Goal: Task Accomplishment & Management: Contribute content

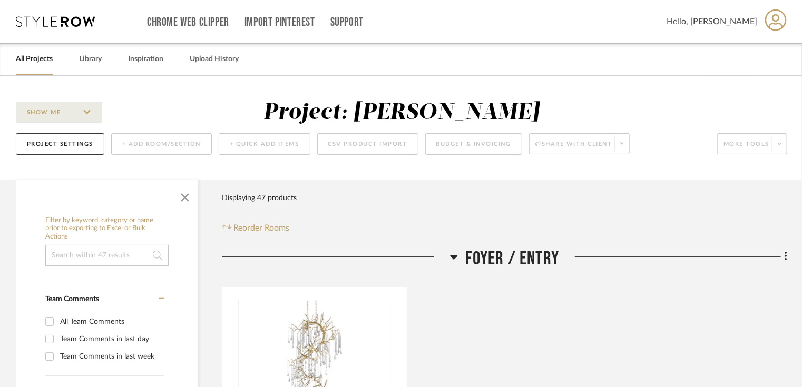
click at [39, 69] on div "All Projects" at bounding box center [34, 59] width 37 height 32
click at [44, 58] on link "All Projects" at bounding box center [34, 59] width 37 height 14
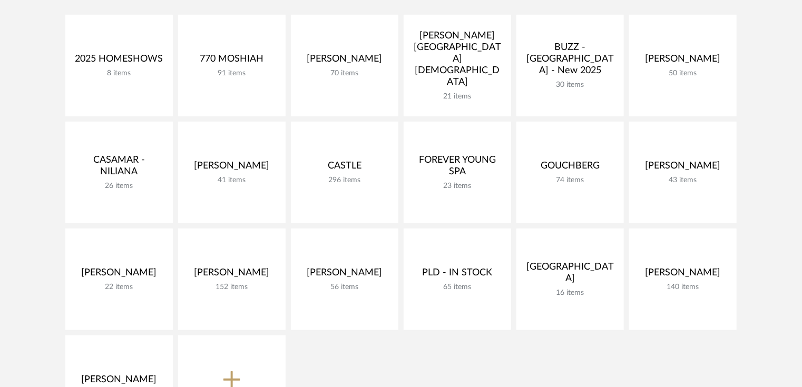
scroll to position [248, 0]
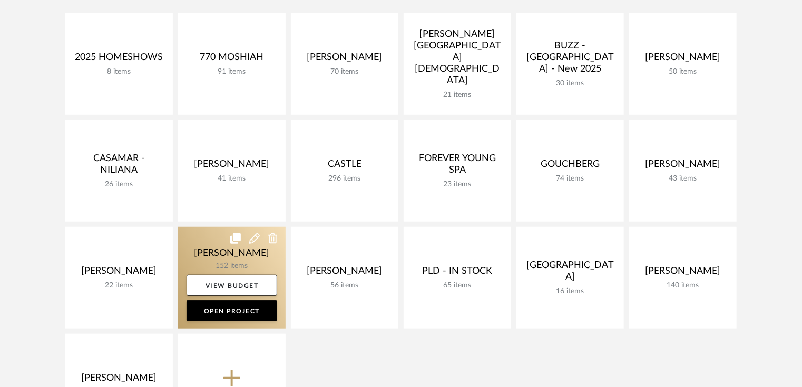
click at [241, 250] on link at bounding box center [231, 278] width 107 height 102
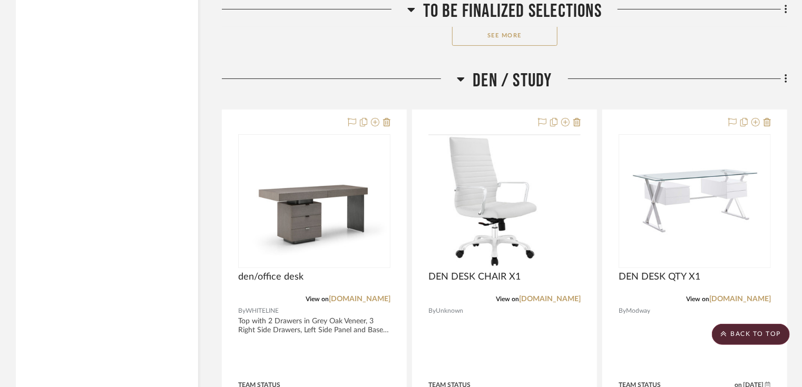
scroll to position [10118, 0]
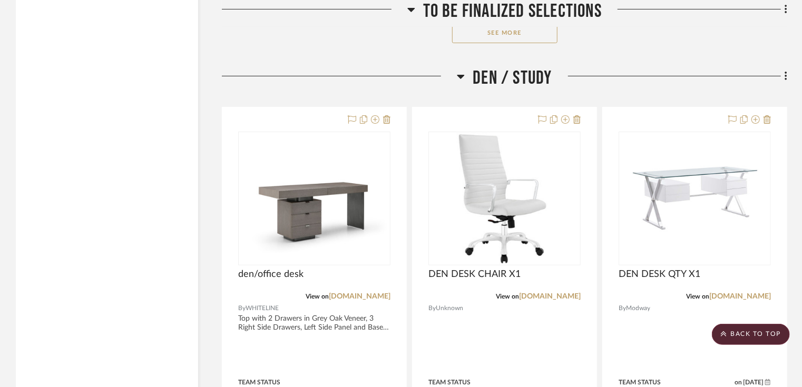
click at [544, 38] on button "See More" at bounding box center [504, 32] width 105 height 21
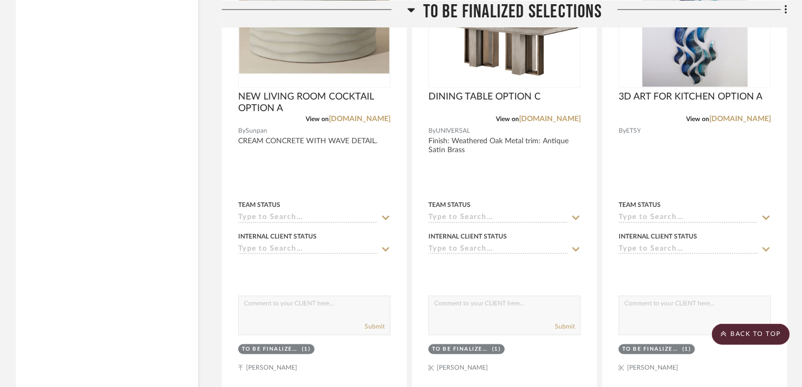
scroll to position [16756, 0]
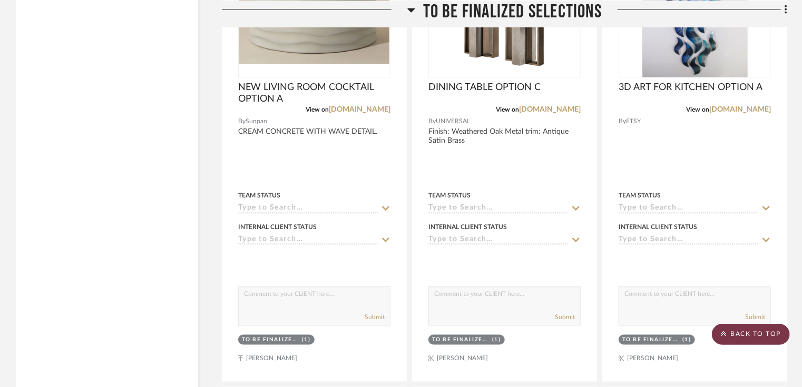
click at [765, 337] on scroll-to-top-button "BACK TO TOP" at bounding box center [751, 334] width 78 height 21
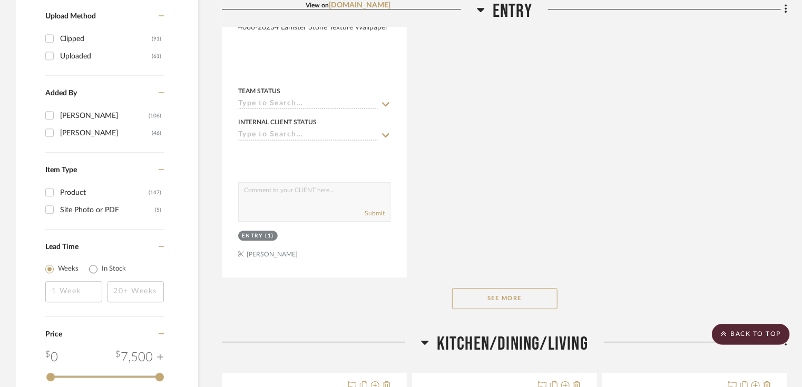
scroll to position [1416, 0]
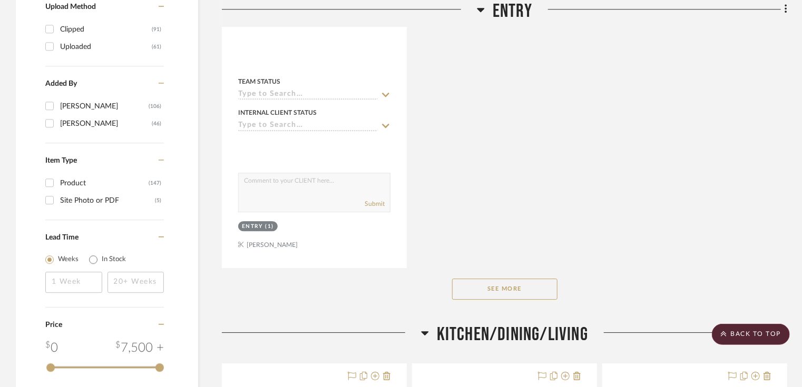
click at [522, 274] on div "See More" at bounding box center [504, 289] width 565 height 42
click at [522, 284] on button "See More" at bounding box center [504, 289] width 105 height 21
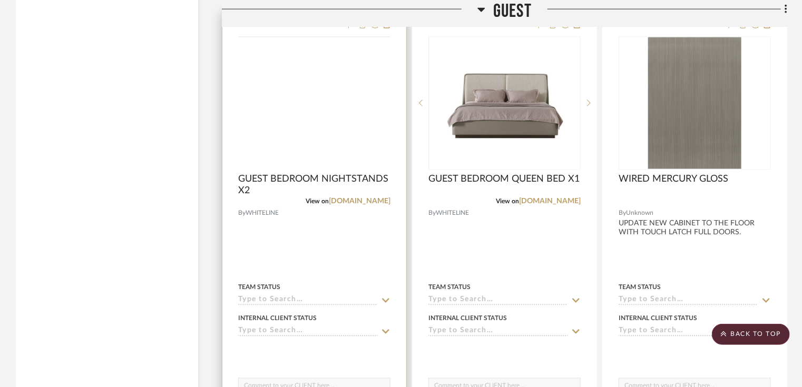
scroll to position [4708, 0]
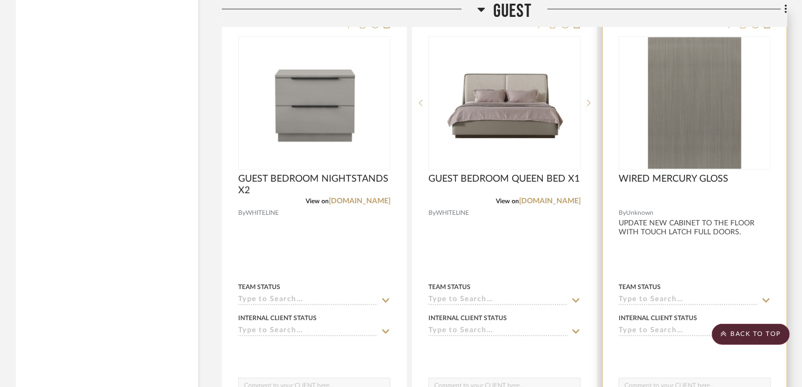
click at [771, 337] on scroll-to-top-button "BACK TO TOP" at bounding box center [751, 334] width 78 height 21
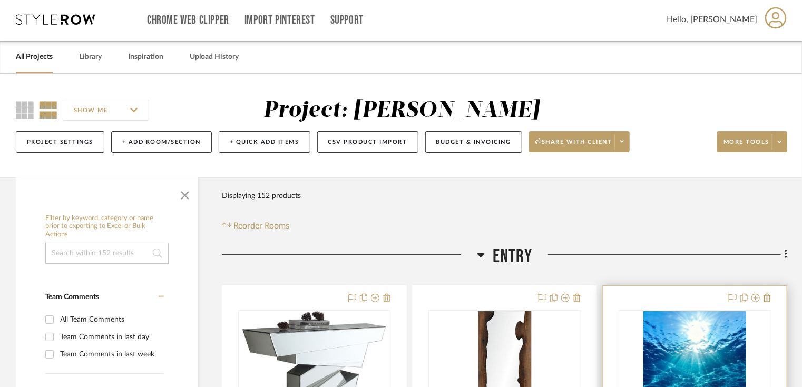
scroll to position [0, 0]
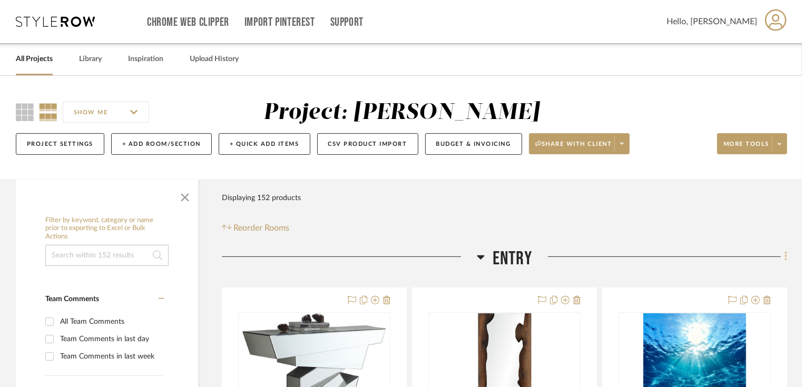
click at [787, 255] on icon at bounding box center [785, 257] width 3 height 12
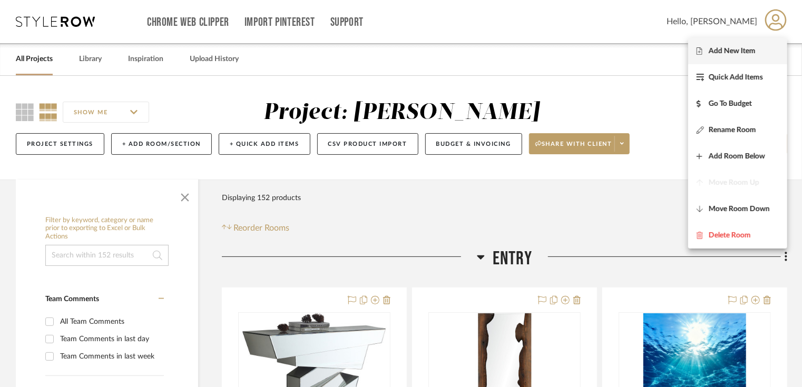
click at [749, 53] on span "Add New Item" at bounding box center [731, 51] width 47 height 9
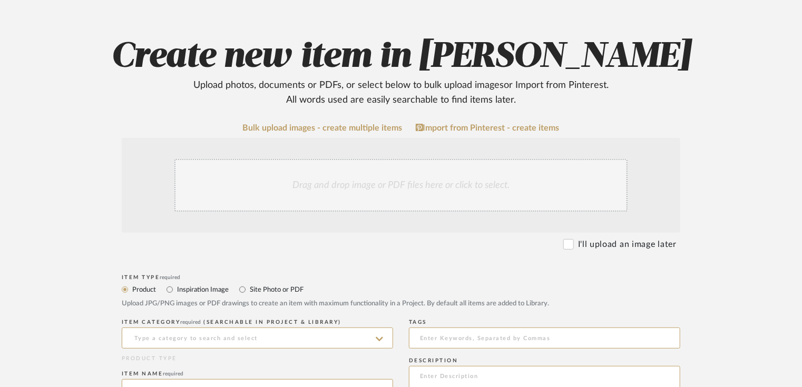
scroll to position [103, 0]
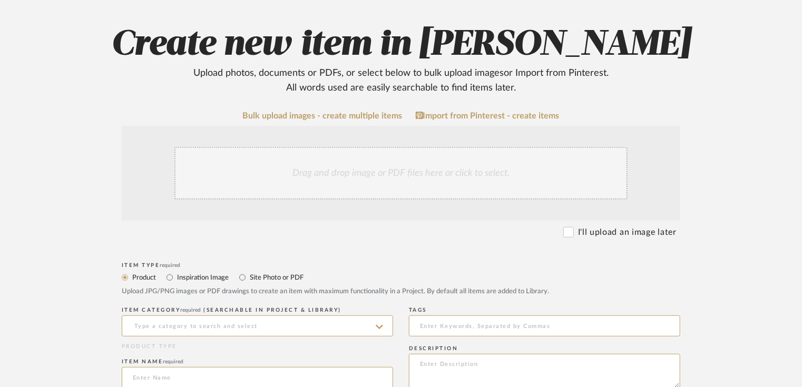
click at [411, 166] on div "Drag and drop image or PDF files here or click to select." at bounding box center [400, 173] width 453 height 53
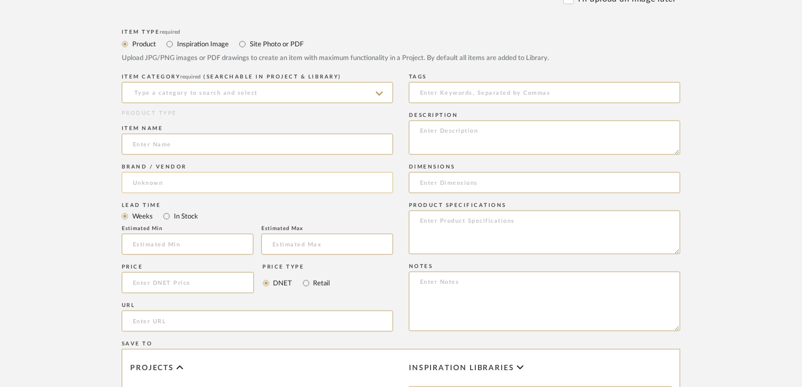
scroll to position [450, 0]
click at [275, 91] on input at bounding box center [257, 91] width 271 height 21
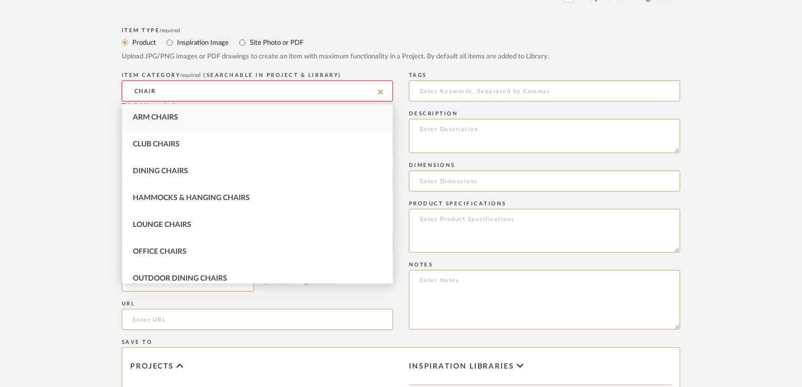
click at [257, 112] on div "Arm Chairs" at bounding box center [257, 117] width 270 height 27
type input "Arm Chairs"
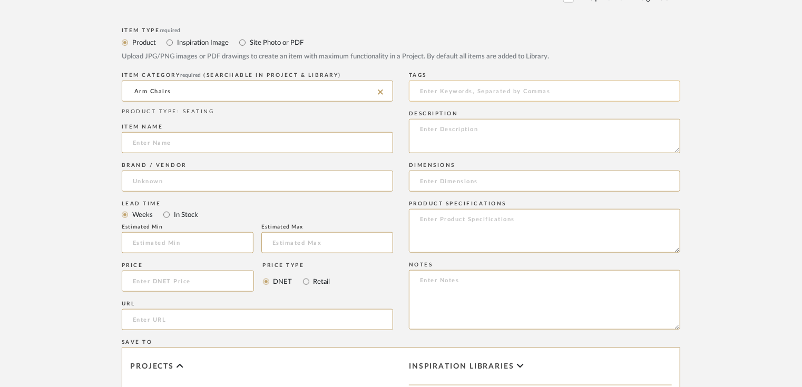
click at [476, 100] on input at bounding box center [544, 91] width 271 height 21
click at [221, 135] on input at bounding box center [257, 142] width 271 height 21
type input "e"
type input "ENTRY ARM CHAIR OPTION A"
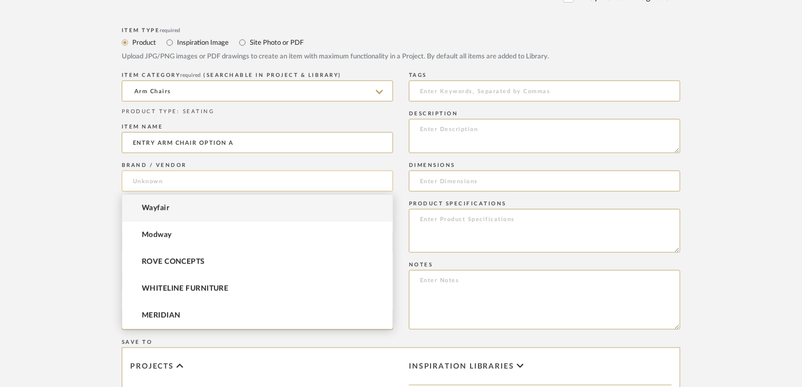
click at [202, 180] on input at bounding box center [257, 181] width 271 height 21
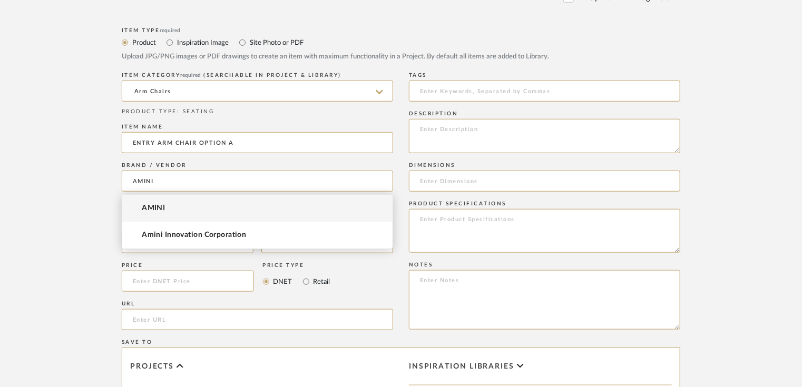
type input "AMINI"
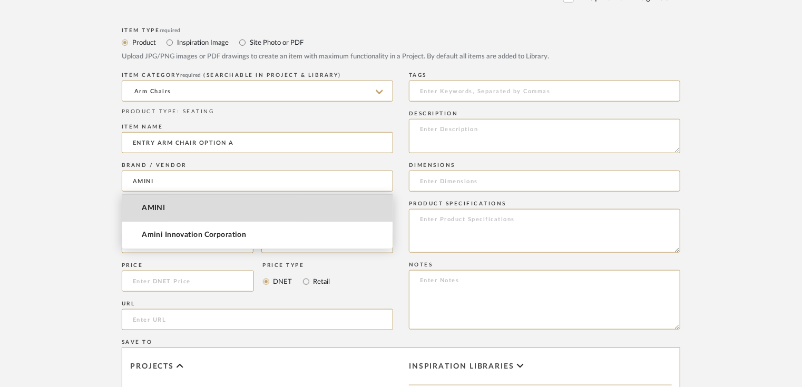
click at [213, 203] on mat-option "AMINI" at bounding box center [257, 208] width 270 height 27
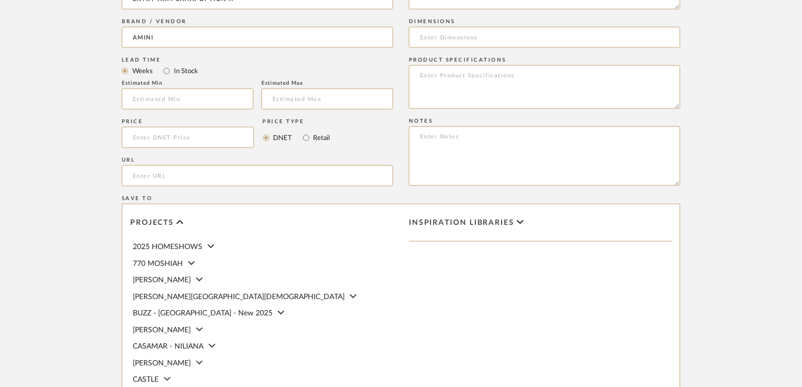
scroll to position [594, 0]
click at [318, 170] on input "url" at bounding box center [257, 176] width 271 height 21
paste input "[URL][DOMAIN_NAME]"
type input "[URL][DOMAIN_NAME]"
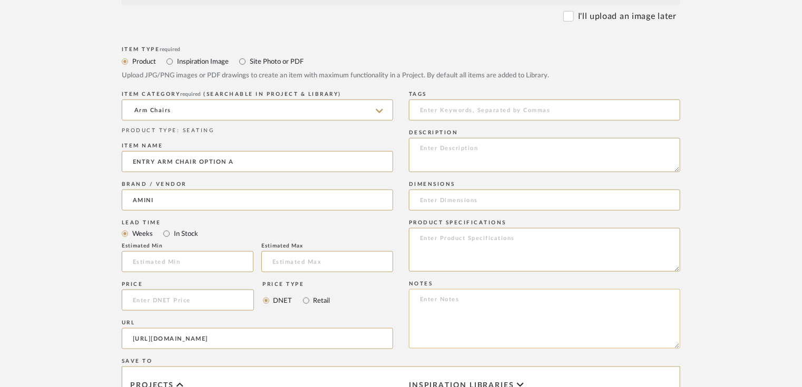
scroll to position [431, 0]
click at [461, 202] on input at bounding box center [544, 200] width 271 height 21
paste input "W 25.50" D 27.00" H 42.50""
click at [466, 239] on textarea at bounding box center [544, 251] width 271 height 44
click at [531, 204] on input "W 25.50" D 27.00" H 42.50"" at bounding box center [544, 200] width 271 height 21
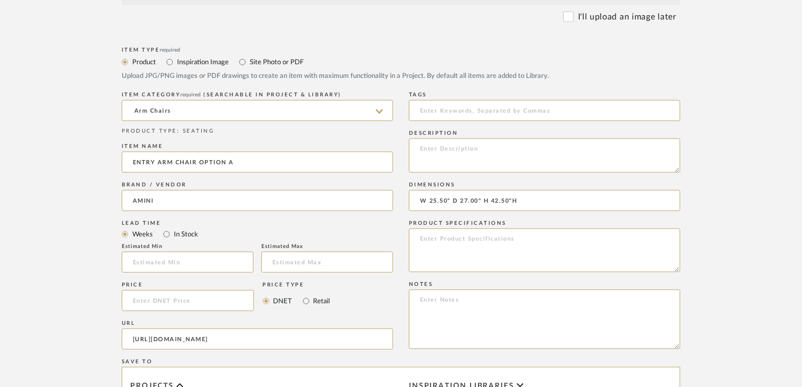
type input "W 25.50" D 27.00" H 42.50"H"
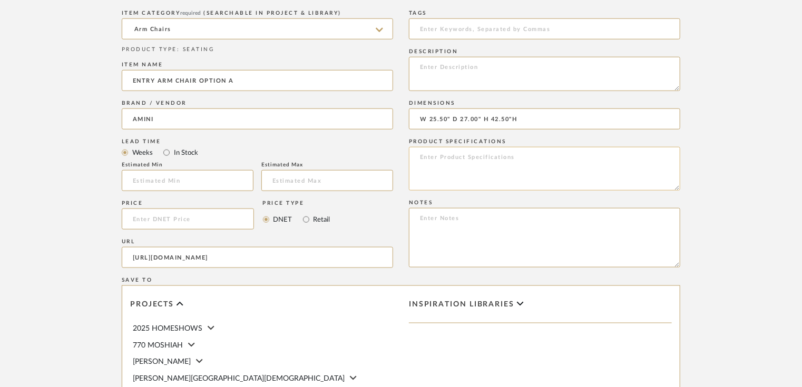
scroll to position [514, 0]
click at [318, 81] on input "ENTRY ARM CHAIR OPTION A" at bounding box center [257, 79] width 271 height 21
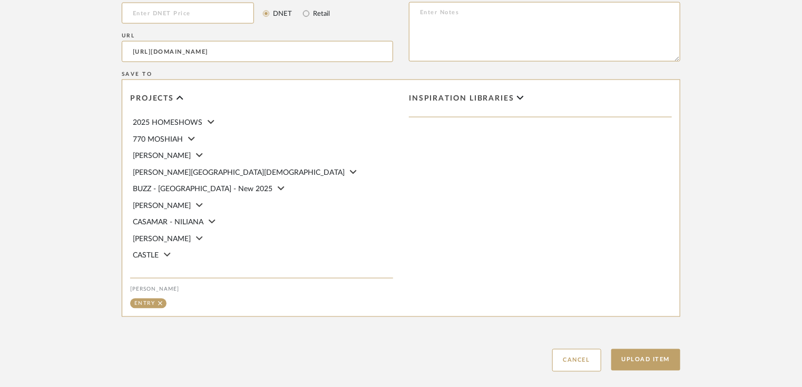
scroll to position [777, 0]
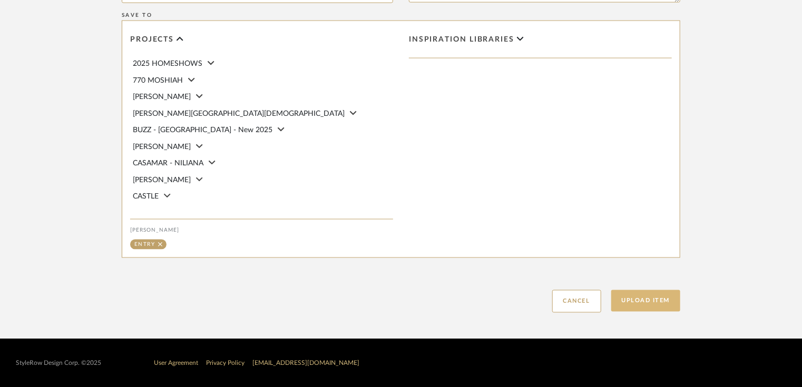
type input "ENTRY ARM CHAIR OPTION A (qty x 2)"
click at [632, 303] on button "Upload Item" at bounding box center [646, 301] width 70 height 22
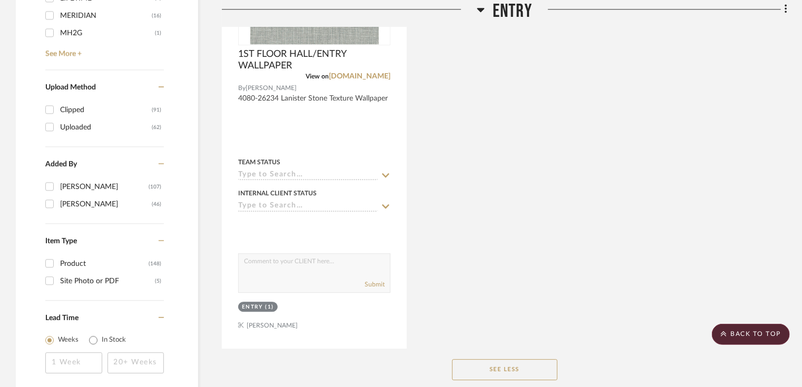
scroll to position [1373, 0]
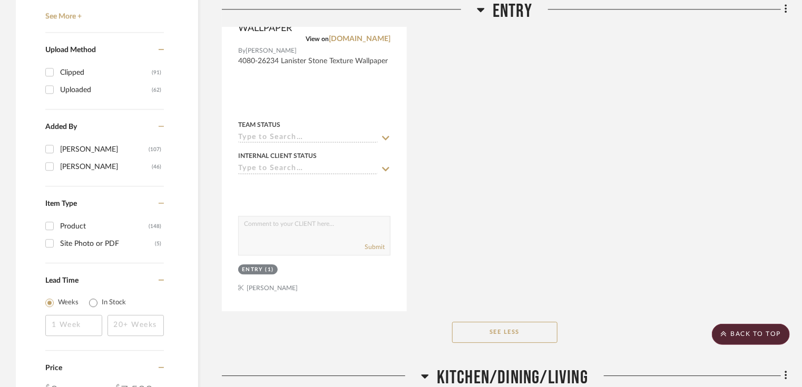
click at [474, 322] on button "See Less" at bounding box center [504, 332] width 105 height 21
click at [490, 329] on button "See More" at bounding box center [504, 332] width 105 height 21
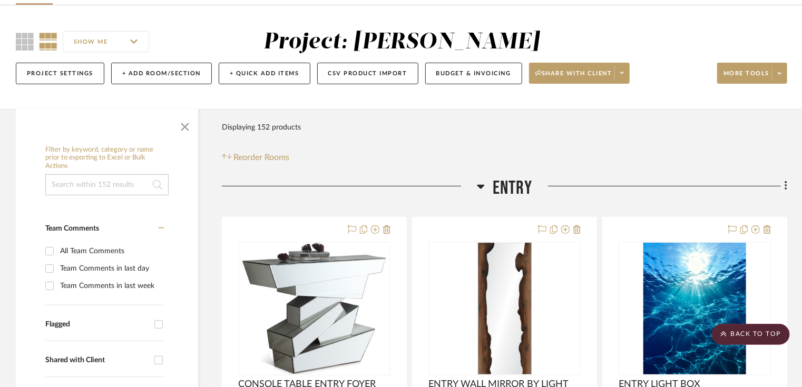
scroll to position [0, 0]
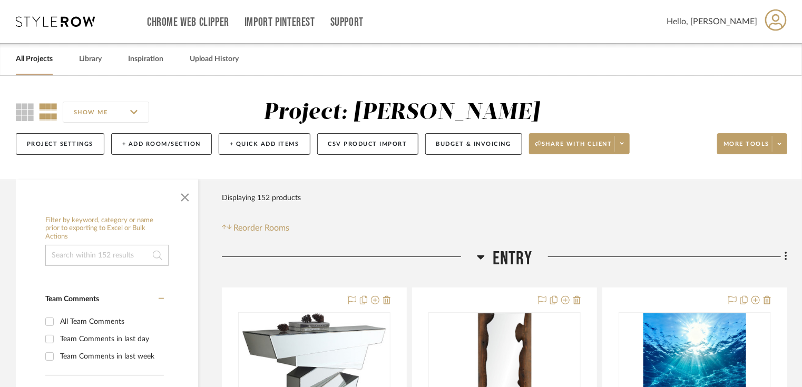
click at [32, 63] on link "All Projects" at bounding box center [34, 59] width 37 height 14
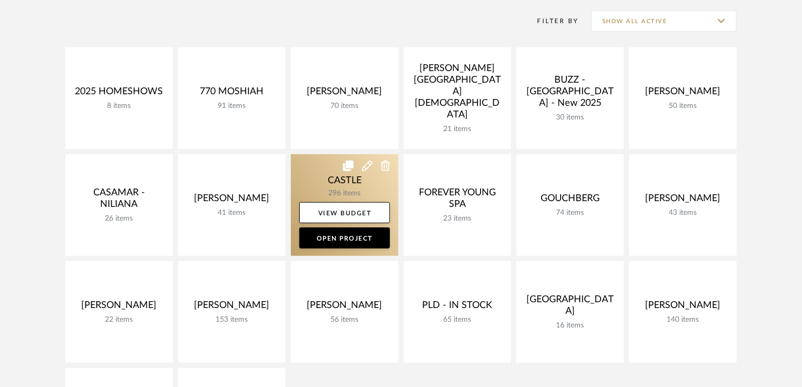
scroll to position [209, 0]
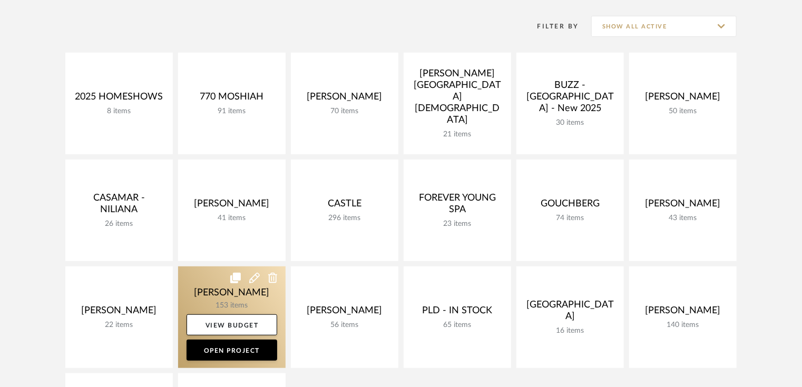
click at [222, 302] on link at bounding box center [231, 317] width 107 height 102
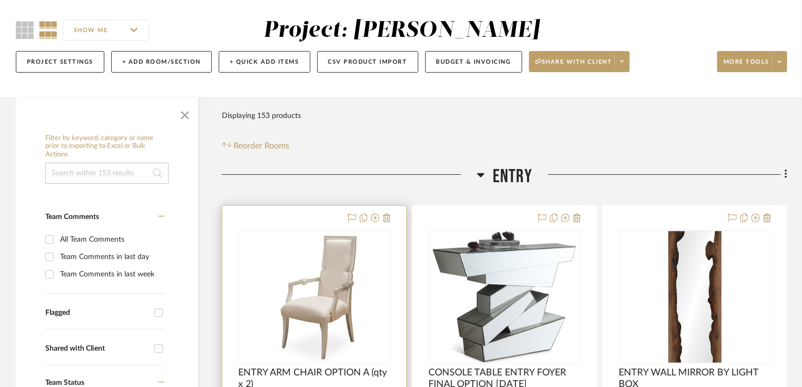
scroll to position [83, 0]
click at [0, 0] on img at bounding box center [0, 0] width 0 height 0
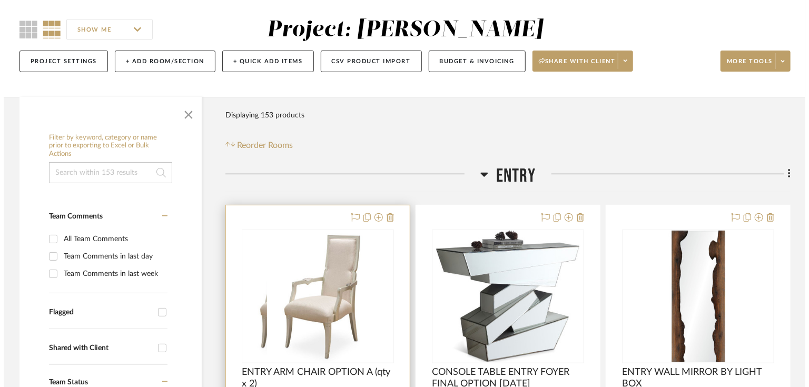
scroll to position [0, 0]
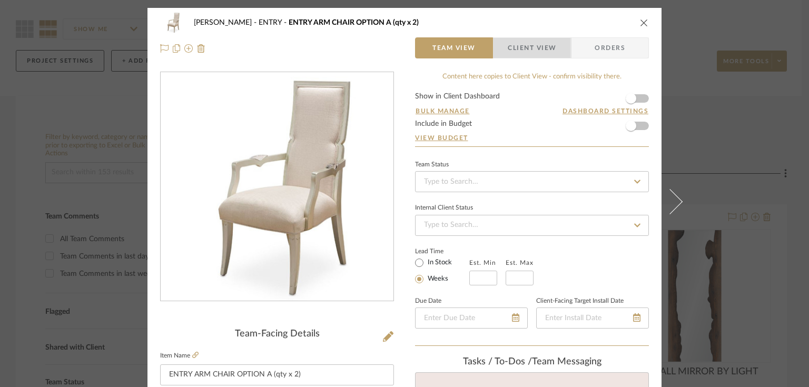
click at [528, 51] on span "Client View" at bounding box center [532, 47] width 48 height 21
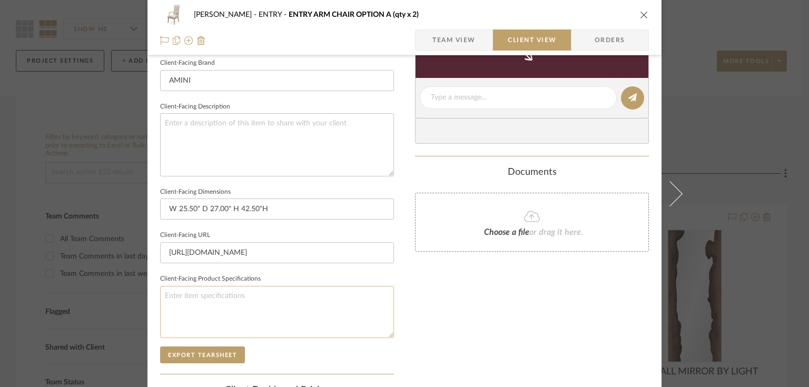
scroll to position [337, 0]
click at [208, 353] on button "Export Tearsheet" at bounding box center [202, 354] width 85 height 17
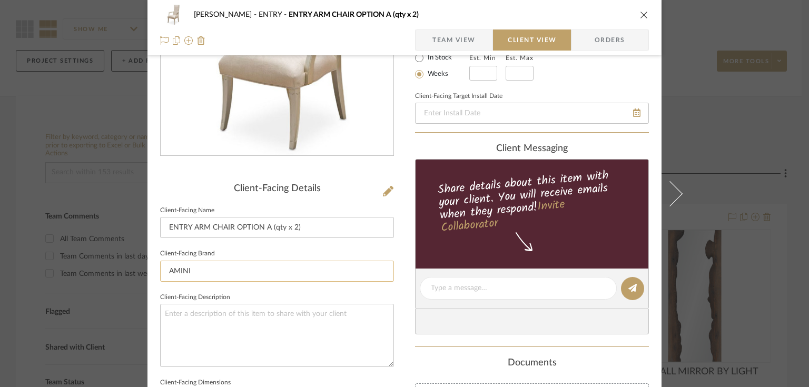
scroll to position [145, 0]
click at [257, 315] on textarea at bounding box center [277, 335] width 234 height 63
click at [297, 320] on textarea at bounding box center [277, 335] width 234 height 63
paste textarea "Trim and legs completed with a platinum finish Upholstered in textured fabric t…"
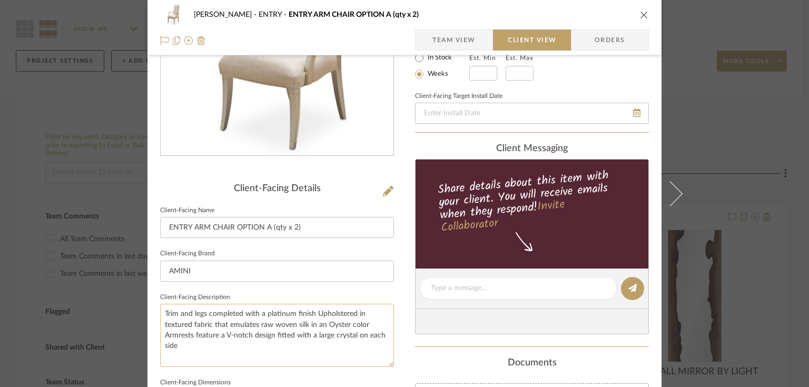
scroll to position [11, 0]
drag, startPoint x: 226, startPoint y: 313, endPoint x: 305, endPoint y: 317, distance: 79.1
click at [305, 317] on textarea "Trim and legs completed with a platinum finish Upholstered in textured fabric t…" at bounding box center [277, 335] width 234 height 63
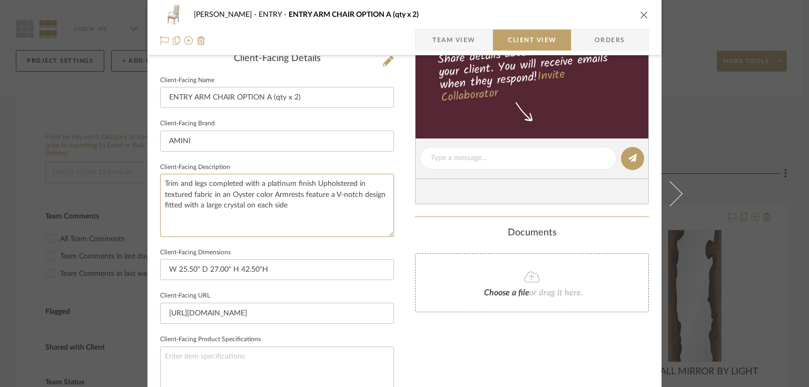
scroll to position [383, 0]
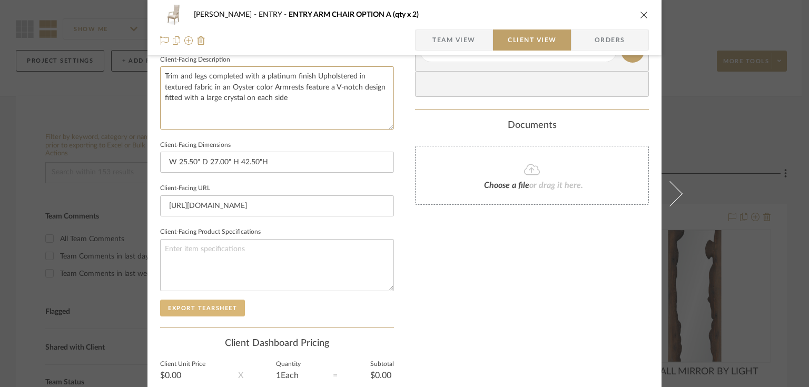
type textarea "Trim and legs completed with a platinum finish Upholstered in textured fabric i…"
click at [219, 307] on button "Export Tearsheet" at bounding box center [202, 308] width 85 height 17
click at [640, 15] on icon "close" at bounding box center [644, 15] width 8 height 8
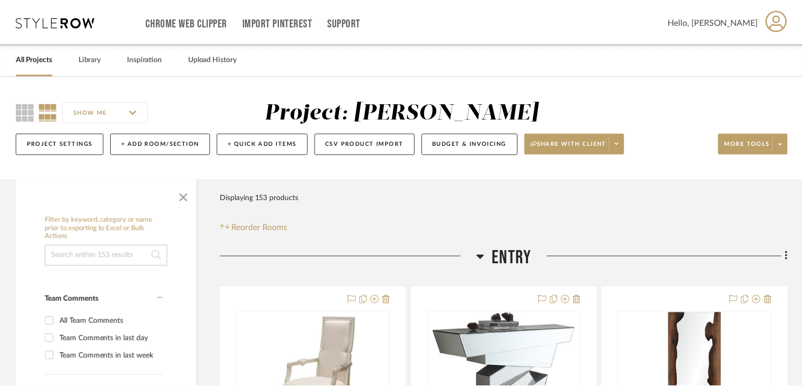
scroll to position [83, 0]
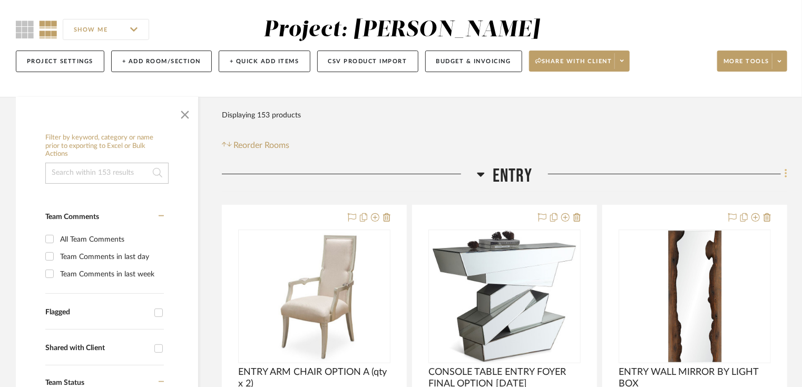
click at [784, 173] on icon at bounding box center [785, 174] width 3 height 12
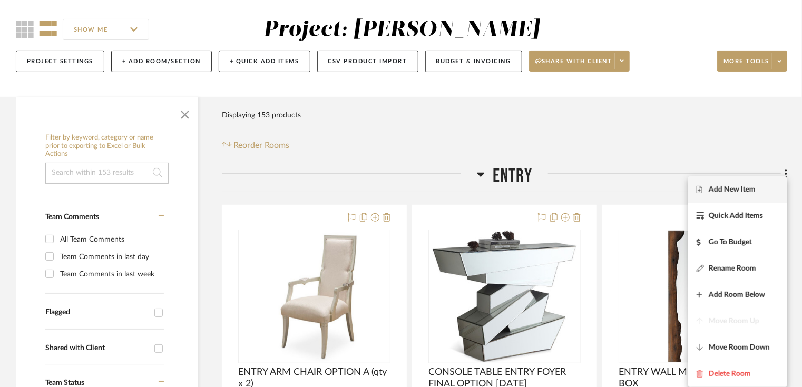
click at [725, 189] on span "Add New Item" at bounding box center [731, 189] width 47 height 9
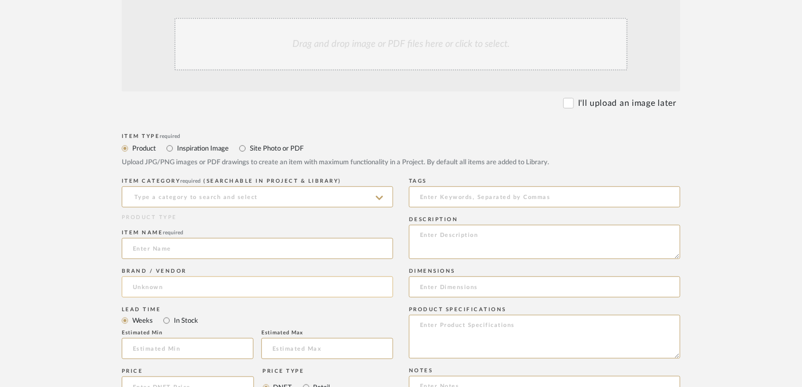
scroll to position [238, 0]
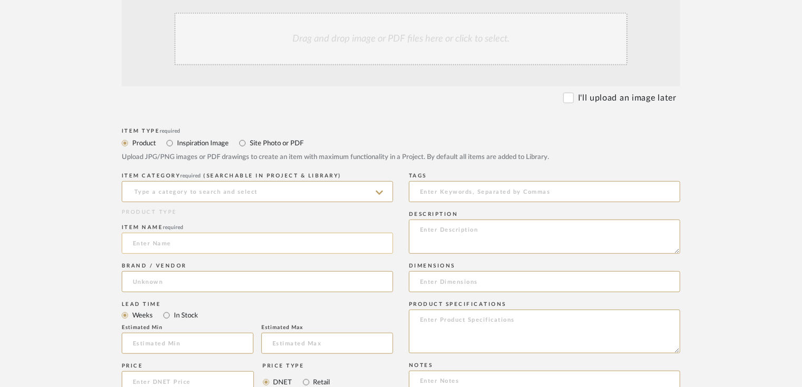
click at [255, 243] on input at bounding box center [257, 243] width 271 height 21
type input "ENTRY ARM CHAIRS OPTION B (qty x2)"
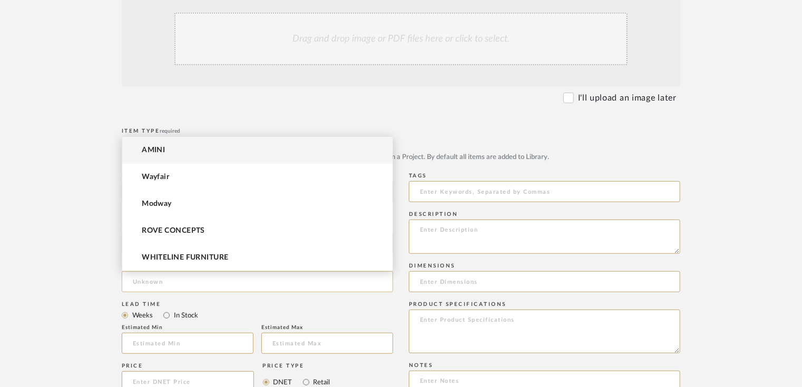
click at [224, 282] on input at bounding box center [257, 281] width 271 height 21
type input "amini"
click at [465, 227] on textarea at bounding box center [544, 237] width 271 height 34
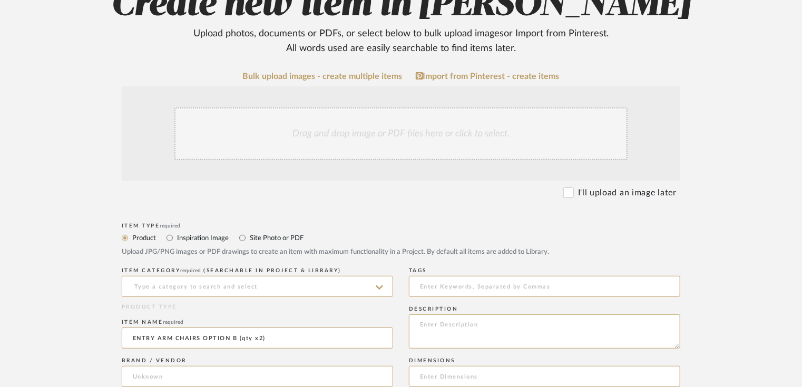
scroll to position [92, 0]
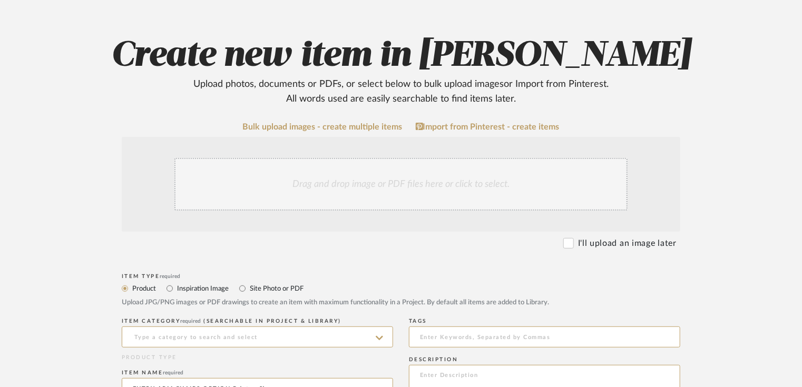
click at [357, 191] on div "Drag and drop image or PDF files here or click to select." at bounding box center [400, 184] width 453 height 53
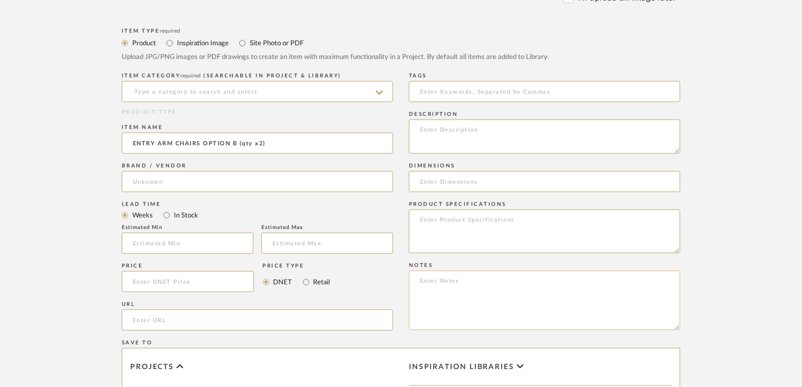
scroll to position [449, 0]
click at [451, 179] on input at bounding box center [544, 182] width 271 height 21
paste input "W 22.00" D 24.00" H 49.00""
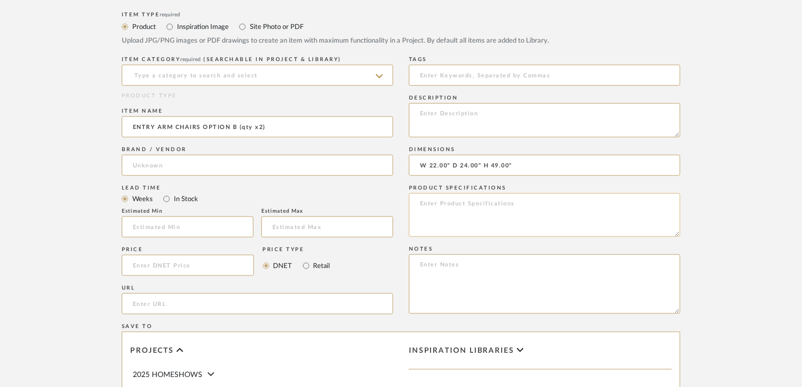
scroll to position [468, 0]
type input "W 22.00" D 24.00" H 49.00""
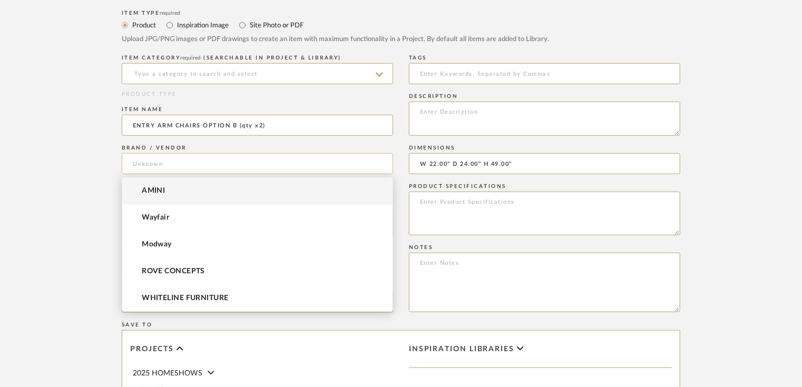
click at [274, 169] on input at bounding box center [257, 163] width 271 height 21
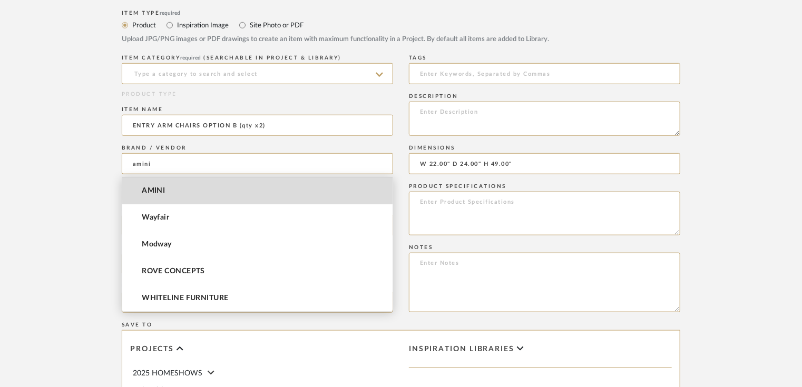
click at [268, 188] on mat-option "AMINI" at bounding box center [257, 190] width 270 height 27
type input "AMINI"
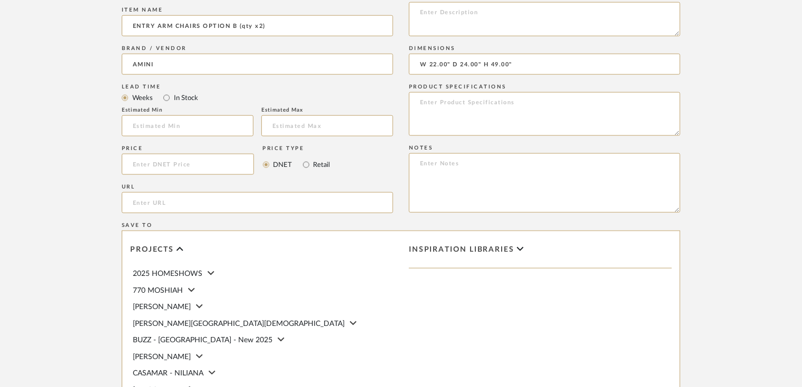
scroll to position [568, 0]
click at [228, 201] on input "url" at bounding box center [257, 202] width 271 height 21
paste input "[URL][DOMAIN_NAME]"
type input "[URL][DOMAIN_NAME]"
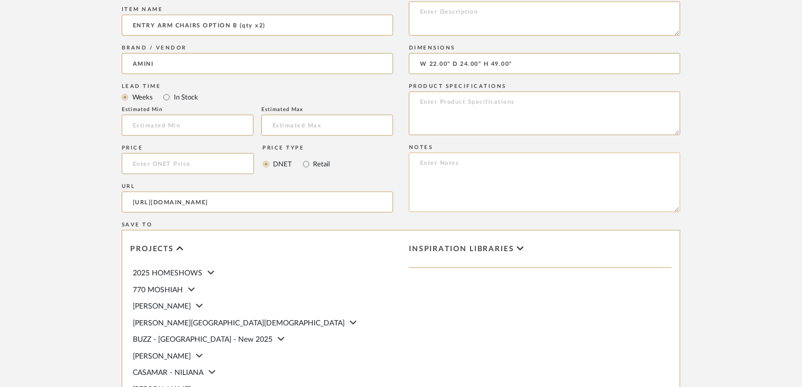
scroll to position [0, 0]
click at [432, 175] on textarea at bounding box center [544, 183] width 271 height 60
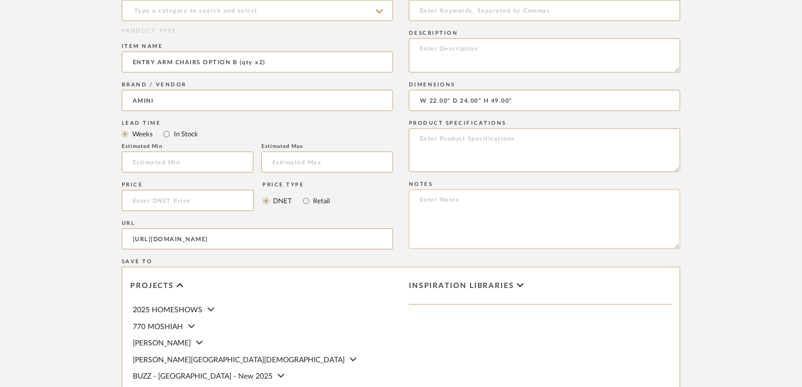
scroll to position [530, 0]
click at [452, 143] on textarea at bounding box center [544, 151] width 271 height 44
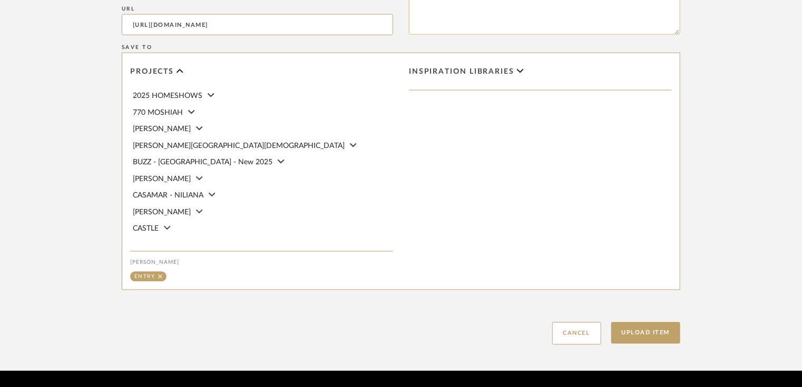
scroll to position [777, 0]
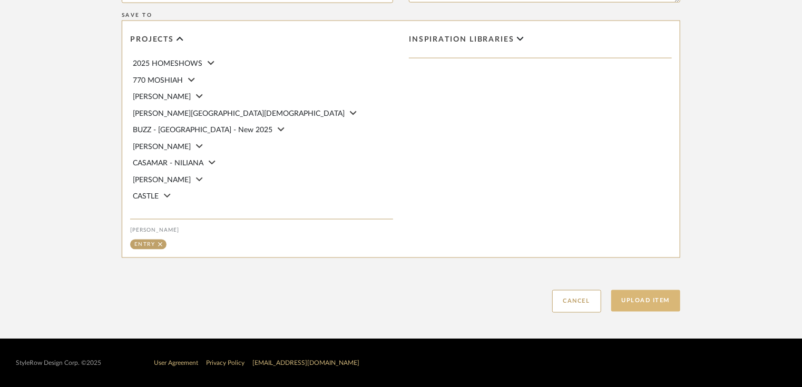
type textarea "black finish textured off white fabric with buckle on the back as per design."
click at [626, 304] on button "Upload Item" at bounding box center [646, 301] width 70 height 22
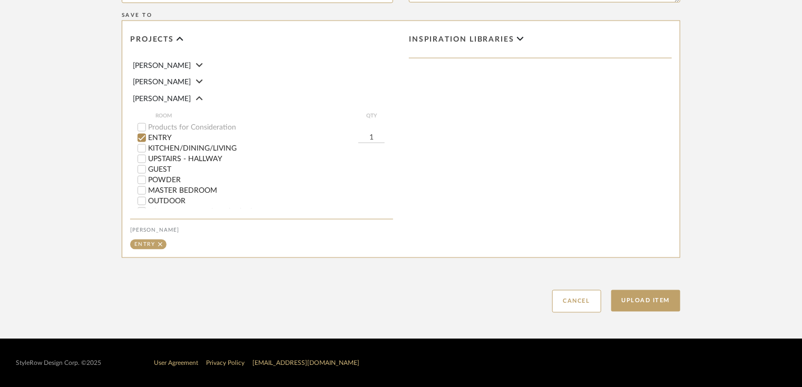
scroll to position [181, 0]
click at [639, 301] on button "Upload Item" at bounding box center [646, 301] width 70 height 22
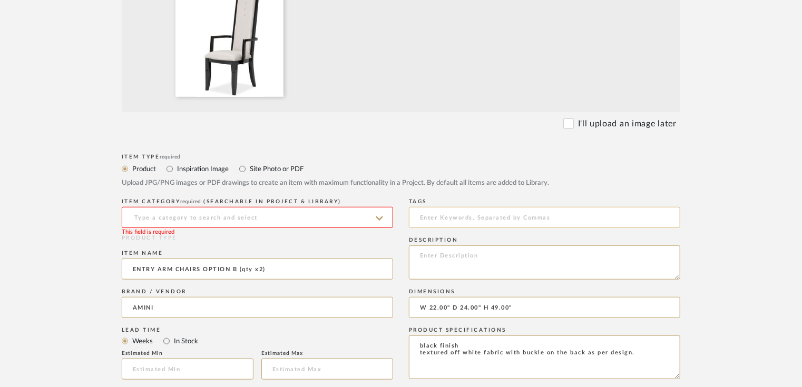
scroll to position [329, 0]
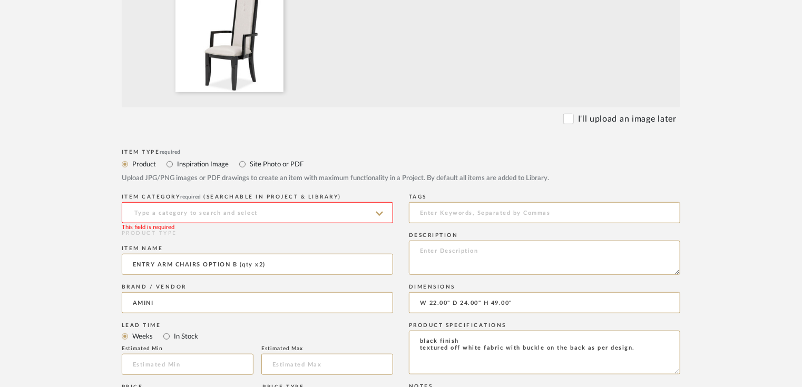
click at [301, 211] on input at bounding box center [257, 212] width 271 height 21
click at [287, 236] on div "Arm Chairs" at bounding box center [257, 239] width 270 height 27
type input "Arm Chairs"
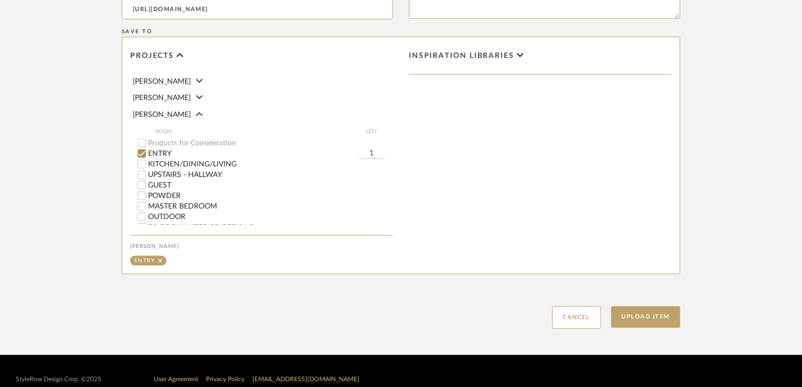
scroll to position [777, 0]
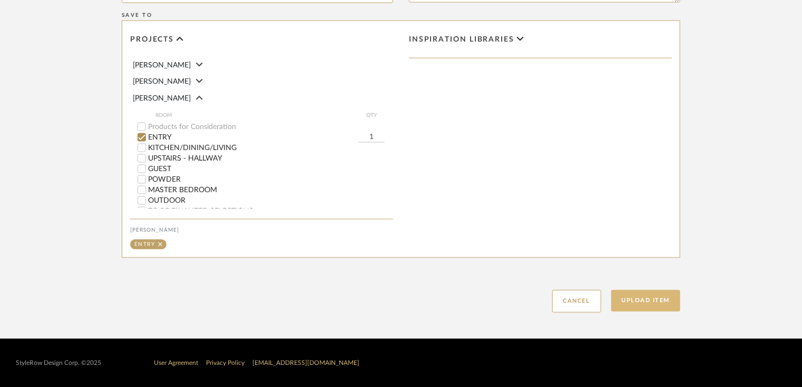
click at [622, 300] on button "Upload Item" at bounding box center [646, 301] width 70 height 22
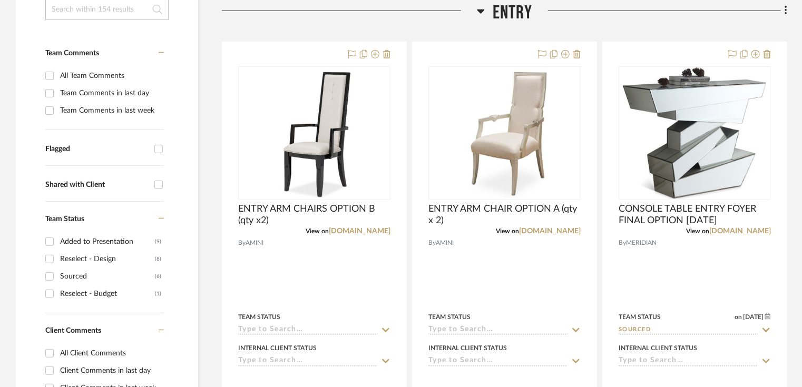
scroll to position [247, 0]
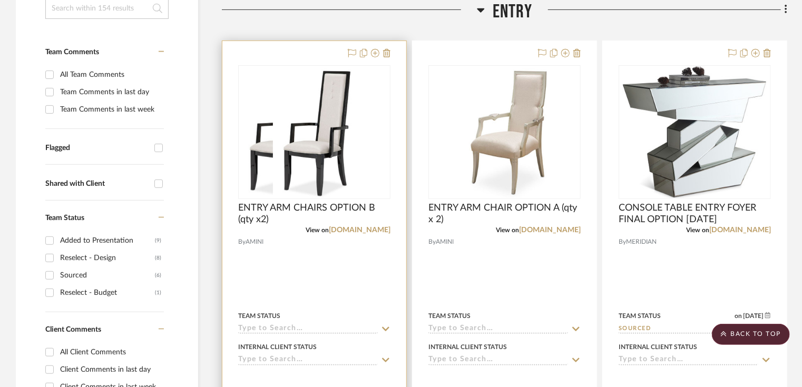
click at [338, 166] on img at bounding box center [314, 132] width 83 height 132
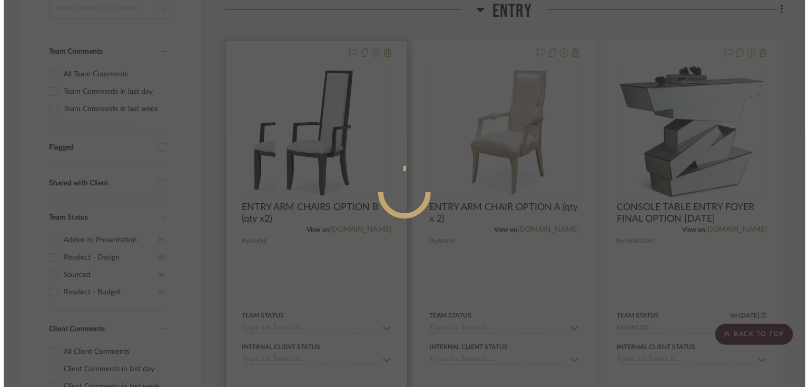
scroll to position [0, 0]
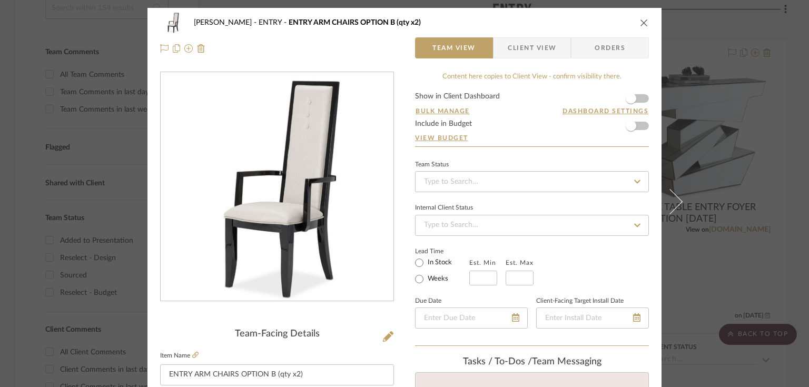
click at [512, 42] on span "Client View" at bounding box center [532, 47] width 48 height 21
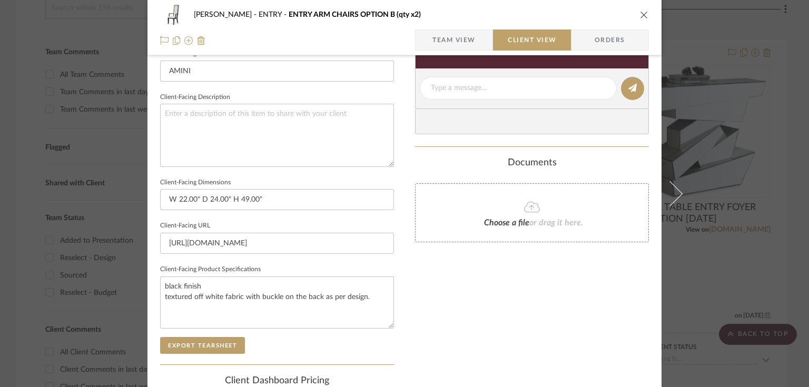
scroll to position [478, 0]
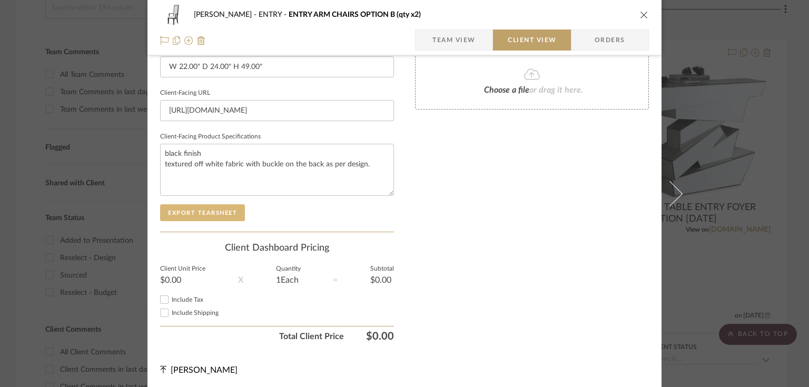
click at [223, 218] on button "Export Tearsheet" at bounding box center [202, 212] width 85 height 17
click at [641, 18] on icon "close" at bounding box center [644, 15] width 8 height 8
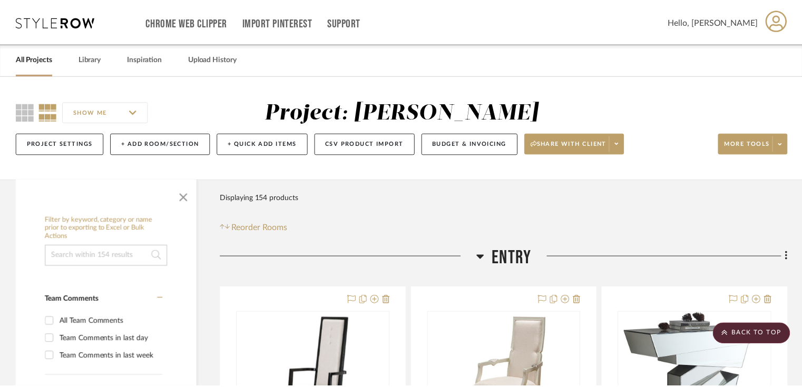
scroll to position [247, 0]
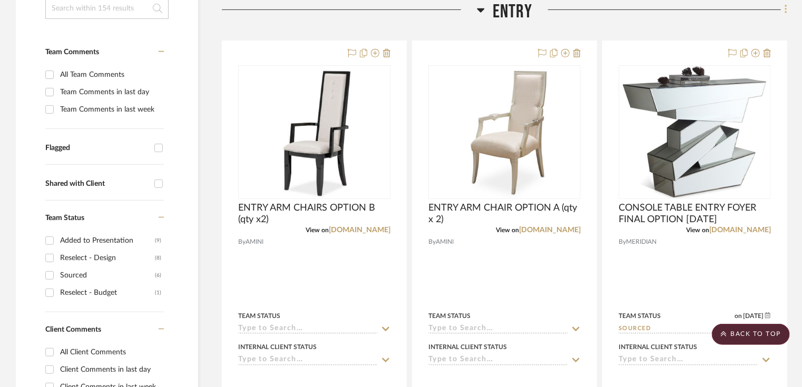
click at [785, 8] on icon at bounding box center [785, 9] width 2 height 9
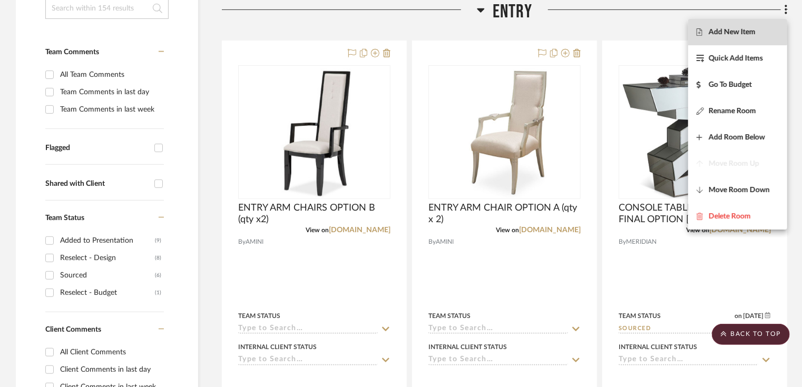
click at [720, 28] on span "Add New Item" at bounding box center [731, 32] width 47 height 9
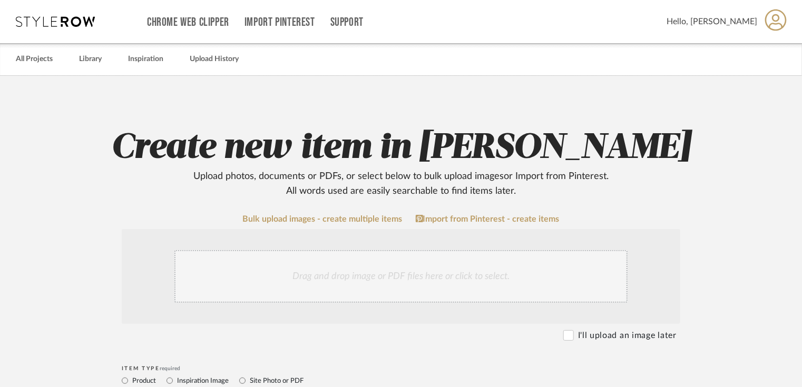
click at [289, 274] on div "Drag and drop image or PDF files here or click to select." at bounding box center [400, 276] width 453 height 53
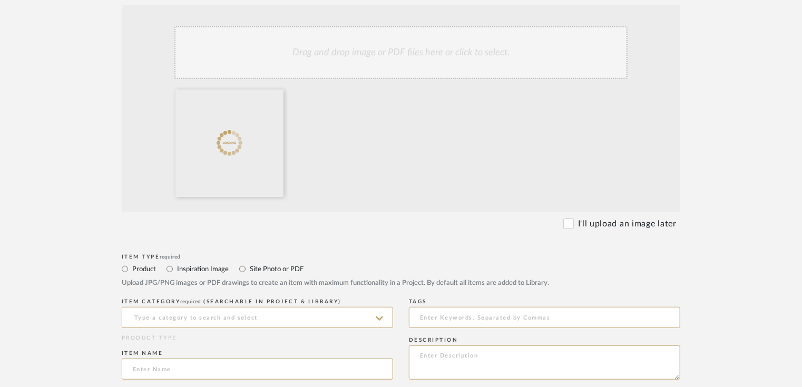
scroll to position [226, 0]
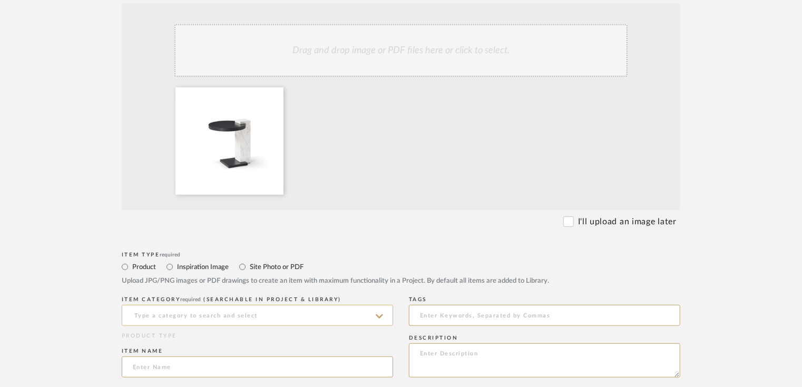
click at [246, 314] on input at bounding box center [257, 315] width 271 height 21
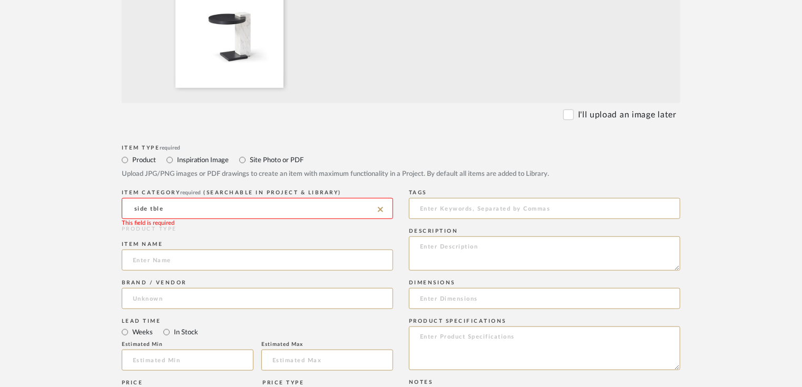
scroll to position [333, 0]
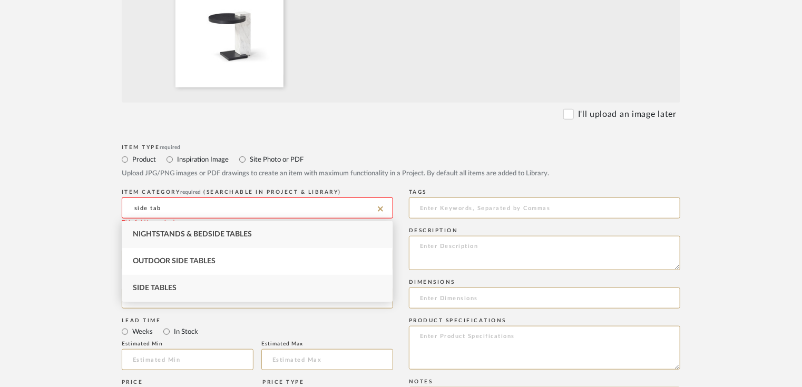
click at [173, 284] on span "Side Tables" at bounding box center [155, 287] width 44 height 7
type input "Side Tables"
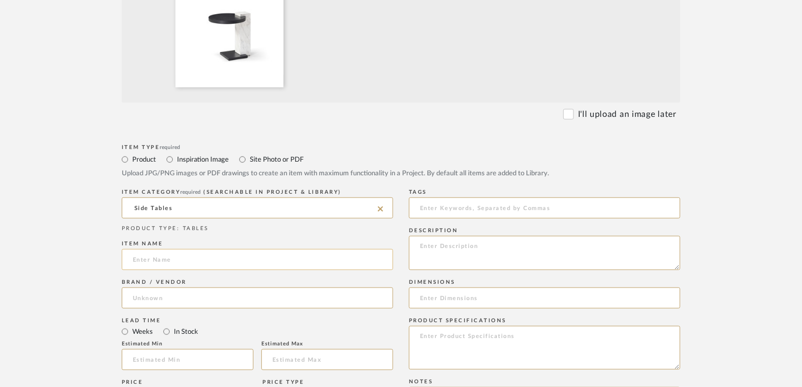
click at [178, 261] on input at bounding box center [257, 259] width 271 height 21
type input "SIDE TABLE FOR CHAIRS OPTION A"
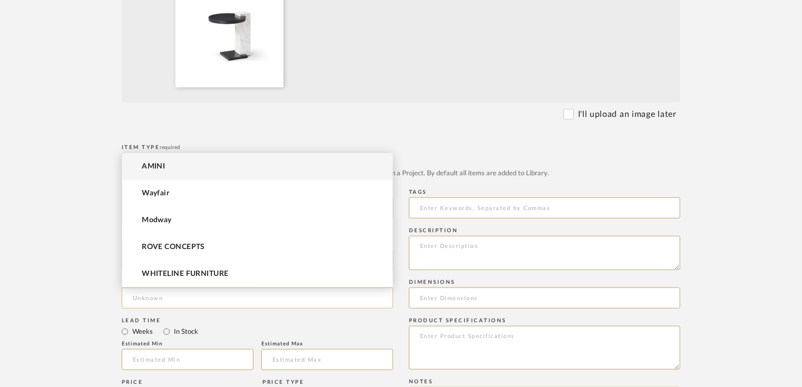
click at [175, 291] on input at bounding box center [257, 298] width 271 height 21
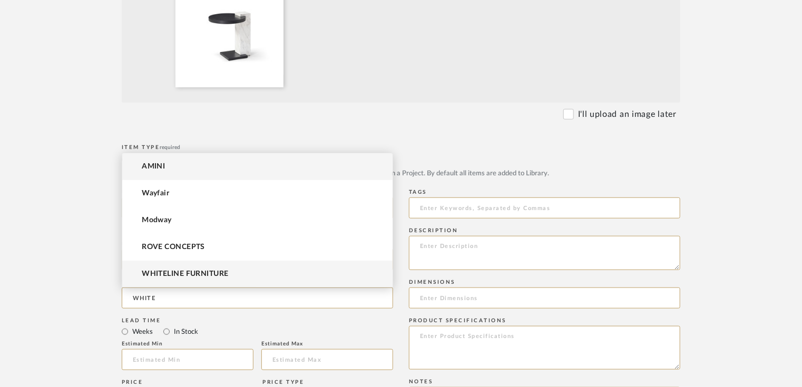
click at [183, 278] on span "WHITELINE FURNITURE" at bounding box center [185, 274] width 86 height 9
type input "WHITELINE FURNITURE"
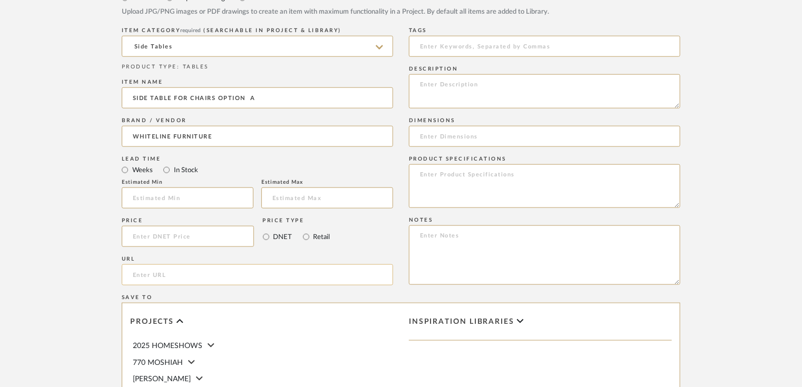
scroll to position [496, 0]
click at [244, 278] on input "url" at bounding box center [257, 274] width 271 height 21
paste input "[URL][DOMAIN_NAME][PERSON_NAME]"
type input "[URL][DOMAIN_NAME][PERSON_NAME]"
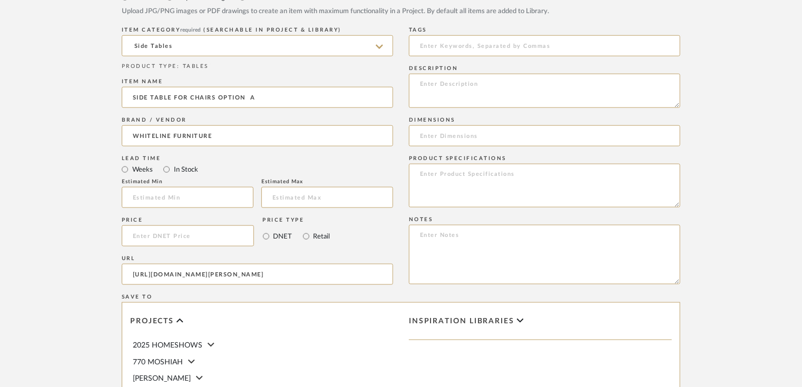
scroll to position [0, 0]
click at [449, 135] on input at bounding box center [544, 135] width 271 height 21
paste input "W18” Dia21” H21”"
type input "W18” Dia21” H21”"
click at [452, 174] on textarea at bounding box center [544, 186] width 271 height 44
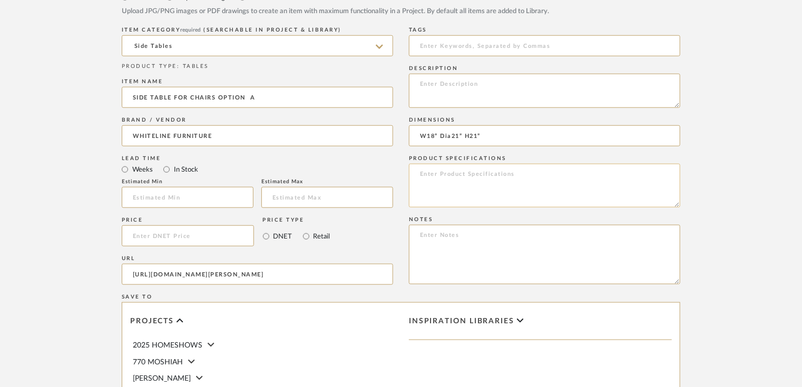
paste textarea "[PERSON_NAME] Round Side Table, Top and Base in Smoke Oak Veneer, White Marble …"
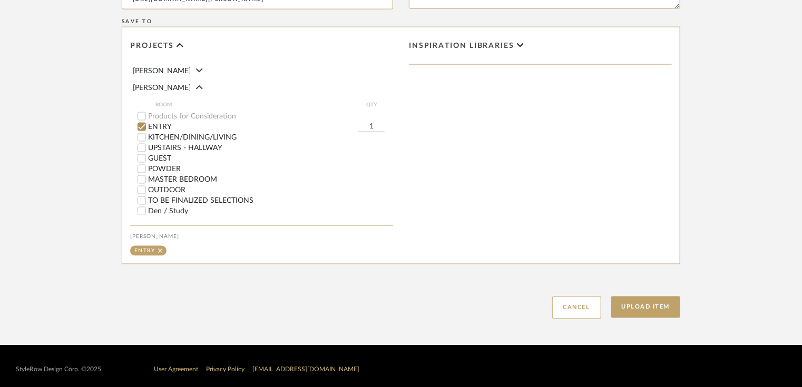
scroll to position [199, 0]
type textarea "[PERSON_NAME] Round Side Table, Top and Base in Smoke Oak Veneer, White Marble …"
click at [634, 305] on button "Upload Item" at bounding box center [646, 308] width 70 height 22
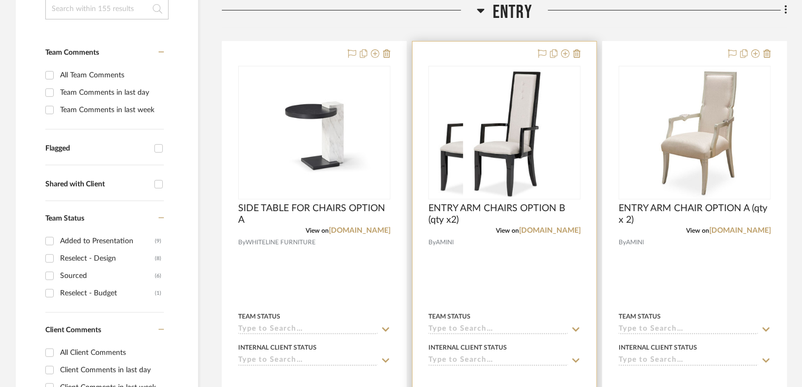
scroll to position [247, 0]
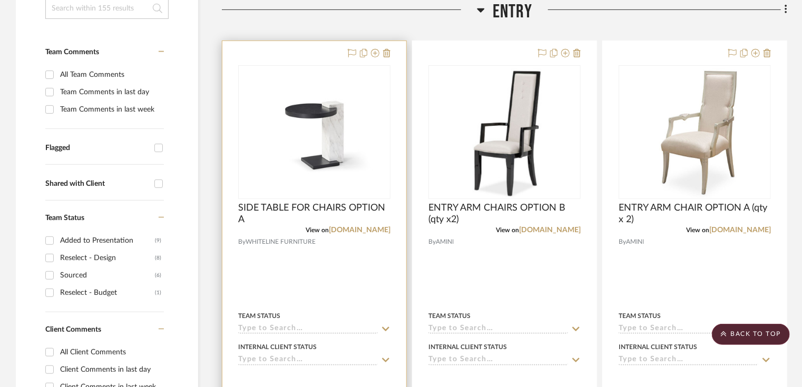
click at [312, 113] on img at bounding box center [314, 132] width 150 height 114
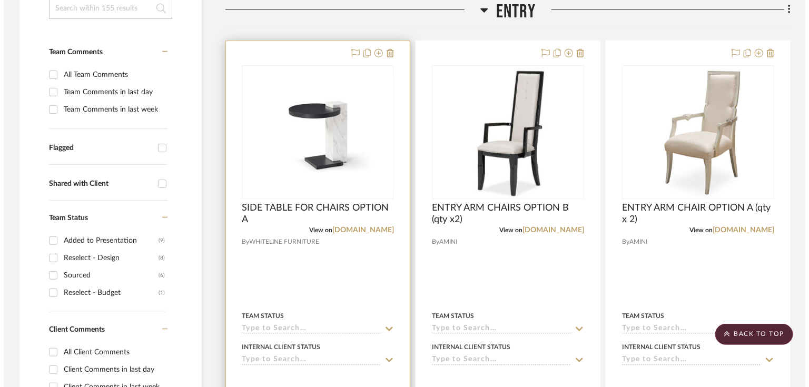
scroll to position [0, 0]
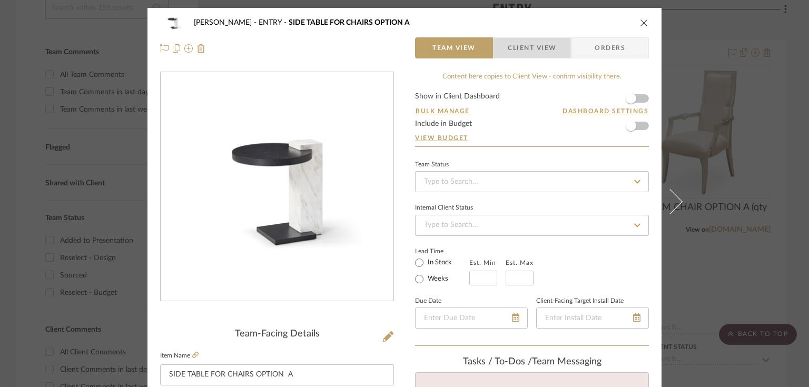
click at [536, 42] on span "Client View" at bounding box center [532, 47] width 48 height 21
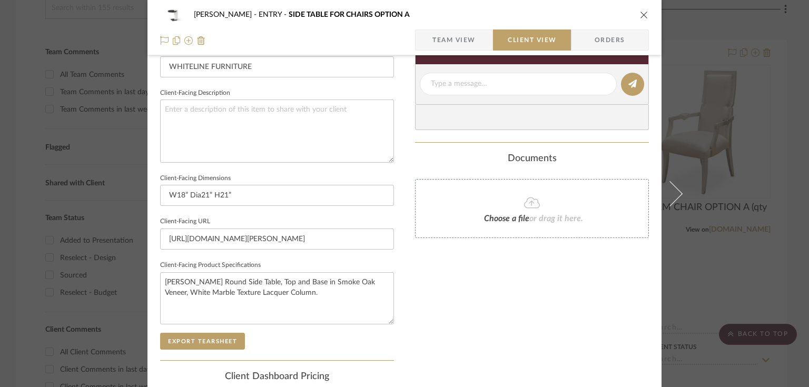
scroll to position [478, 0]
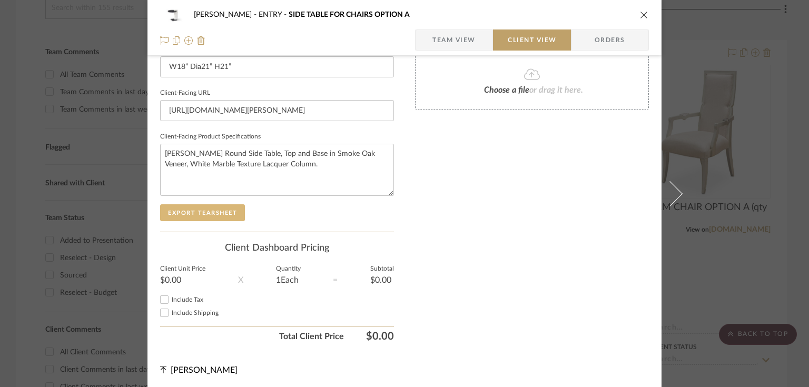
click at [203, 212] on button "Export Tearsheet" at bounding box center [202, 212] width 85 height 17
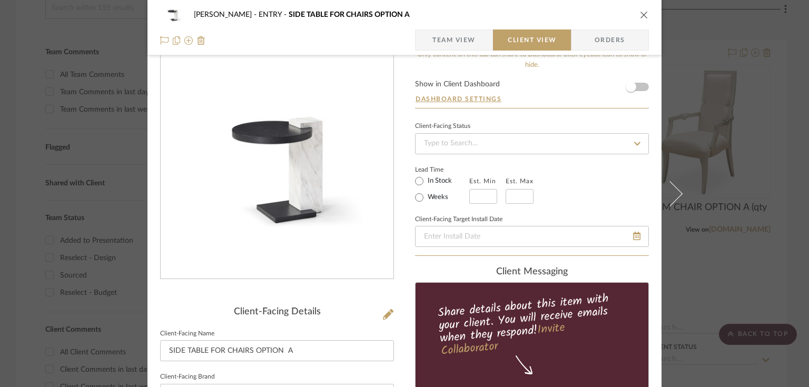
scroll to position [22, 0]
click at [298, 347] on input "SIDE TABLE FOR CHAIRS OPTION A" at bounding box center [277, 351] width 234 height 21
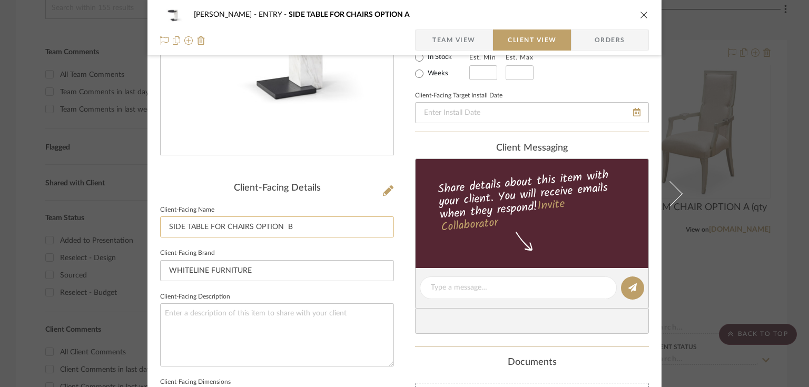
scroll to position [149, 0]
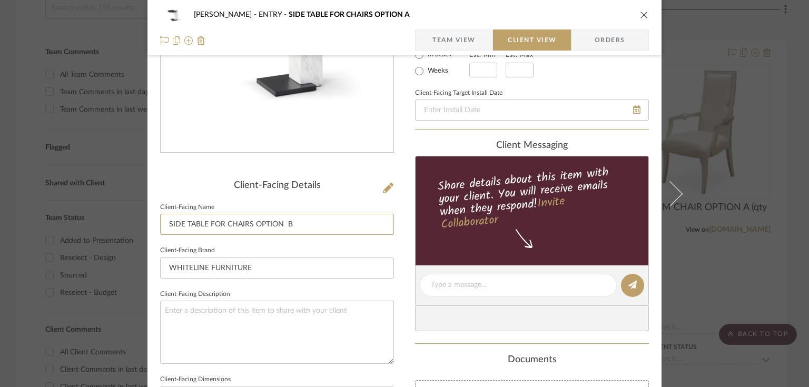
type input "SIDE TABLE FOR CHAIRS OPTION B"
click at [397, 280] on div "[PERSON_NAME] ENTRY SIDE TABLE FOR CHAIRS OPTION A Team View Client View Orders…" at bounding box center [404, 289] width 514 height 860
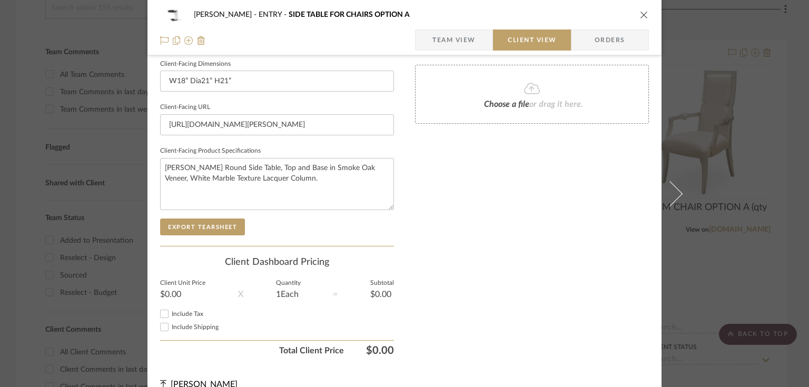
scroll to position [478, 0]
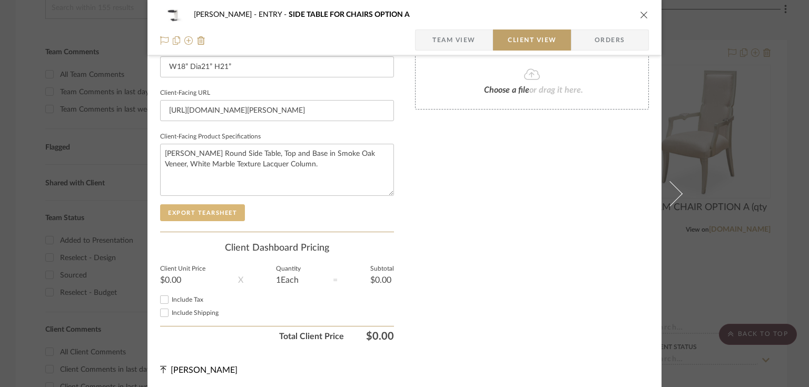
click at [229, 209] on button "Export Tearsheet" at bounding box center [202, 212] width 85 height 17
click at [642, 13] on icon "close" at bounding box center [644, 15] width 8 height 8
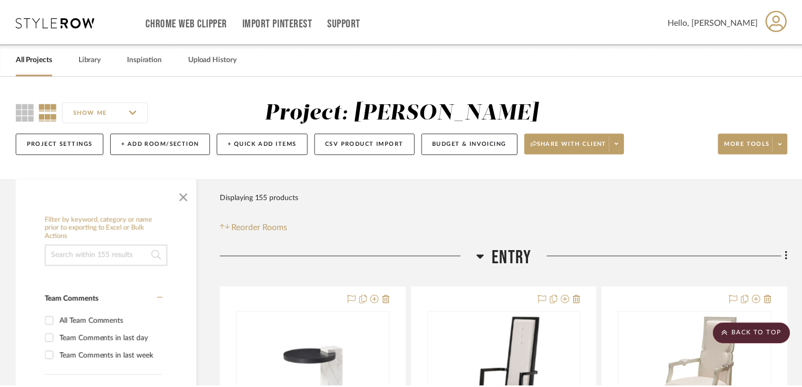
scroll to position [247, 0]
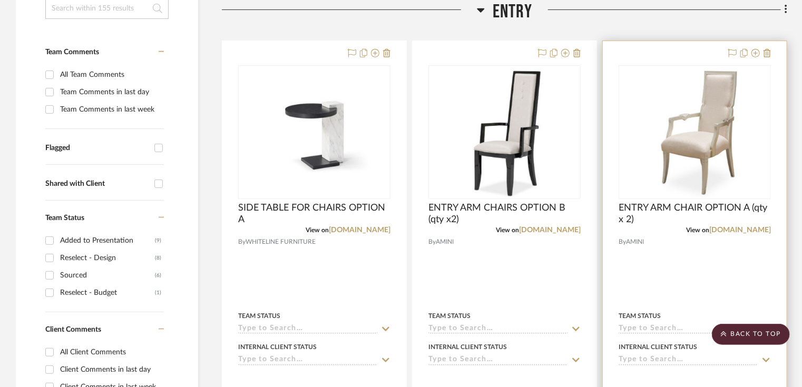
click at [699, 129] on img "0" at bounding box center [695, 132] width 102 height 132
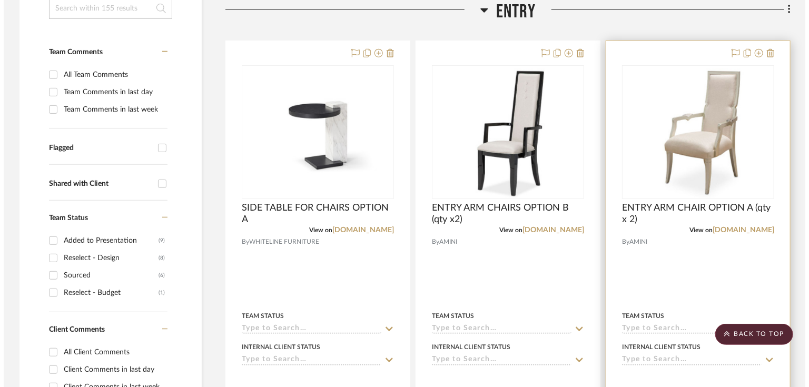
scroll to position [0, 0]
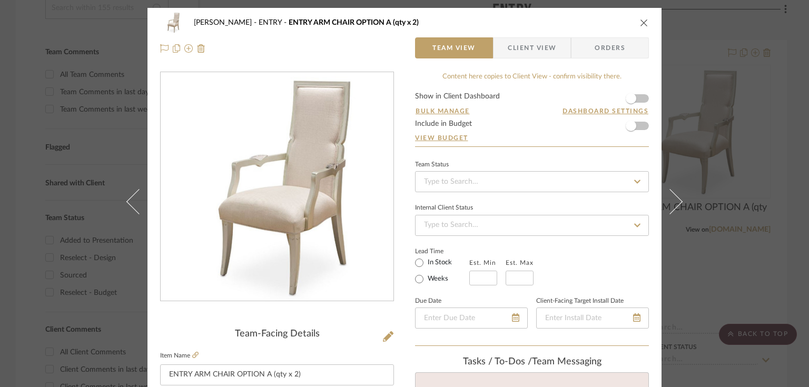
click at [645, 23] on button "close" at bounding box center [643, 22] width 9 height 9
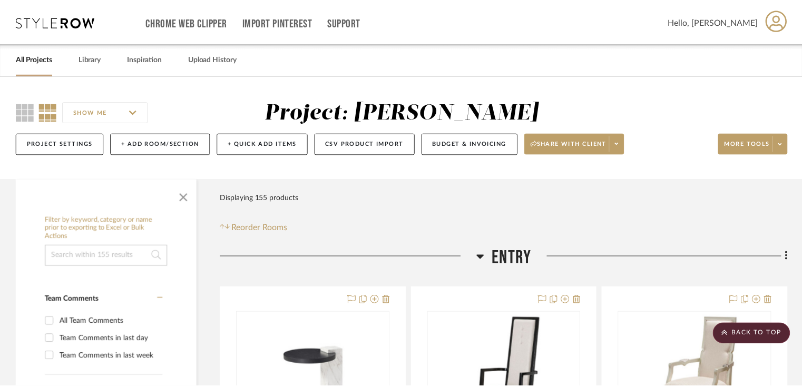
scroll to position [247, 0]
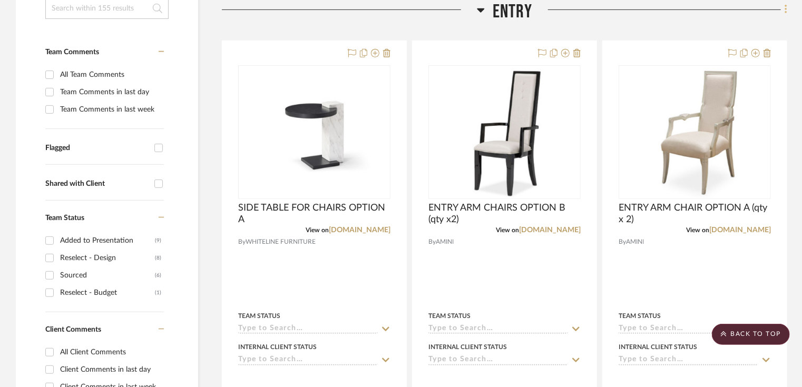
click at [784, 8] on icon at bounding box center [785, 10] width 3 height 12
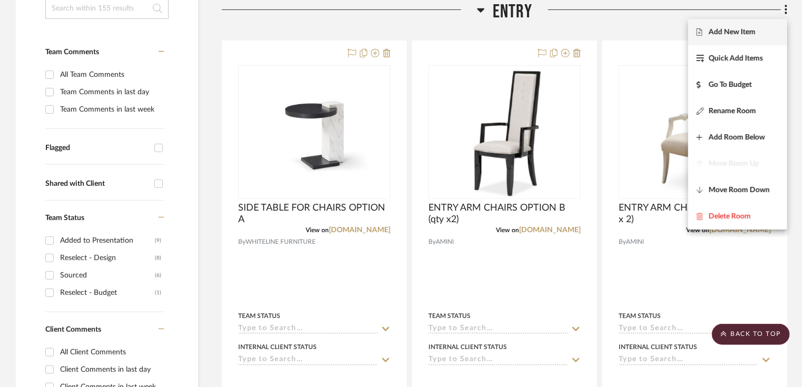
click at [723, 34] on span "Add New Item" at bounding box center [731, 32] width 47 height 9
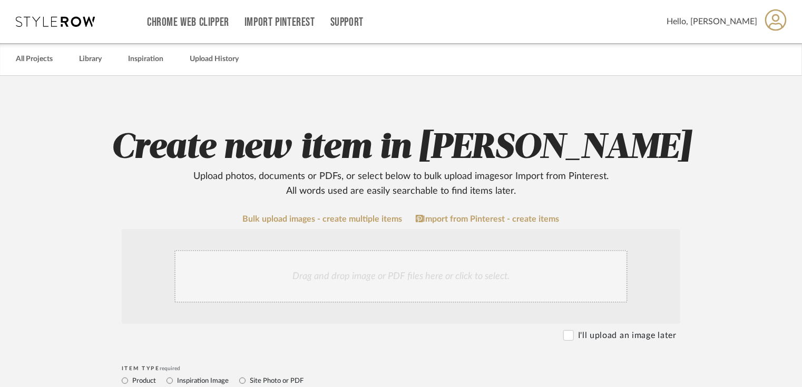
click at [339, 280] on div "Drag and drop image or PDF files here or click to select." at bounding box center [400, 276] width 453 height 53
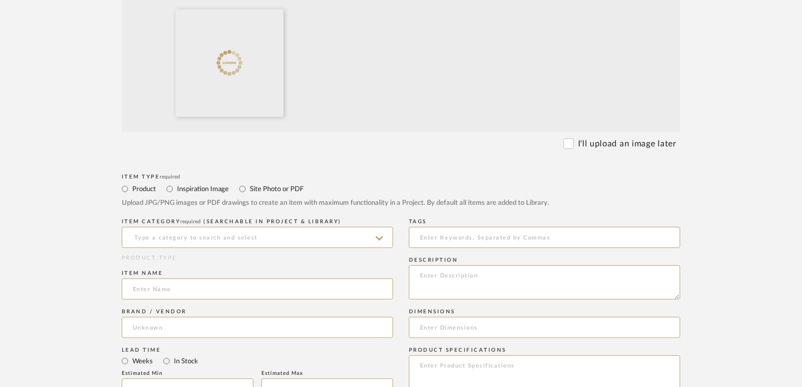
scroll to position [309, 0]
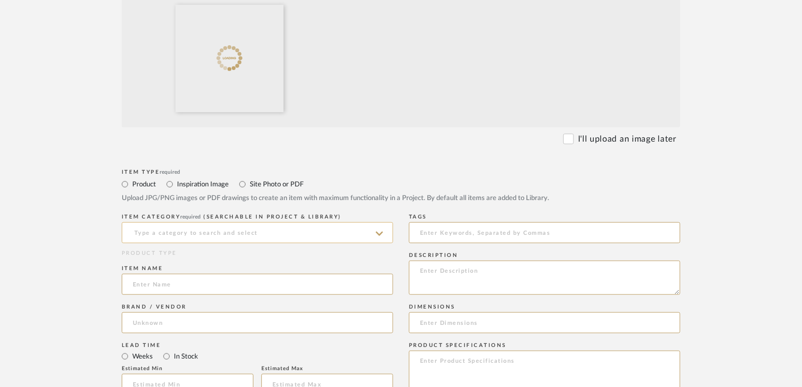
click at [290, 226] on input at bounding box center [257, 232] width 271 height 21
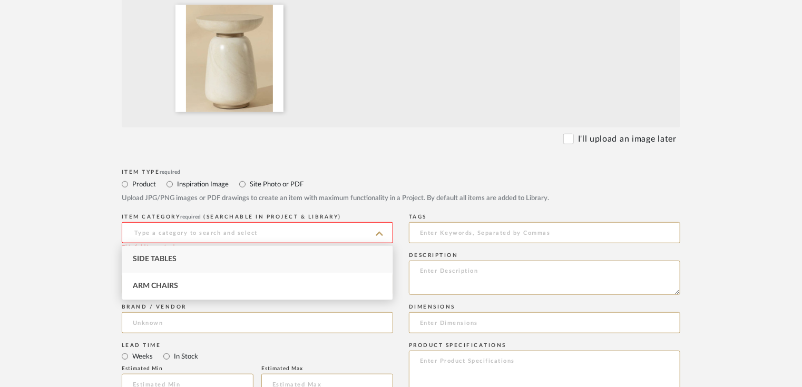
click at [272, 256] on div "Side Tables" at bounding box center [257, 259] width 270 height 27
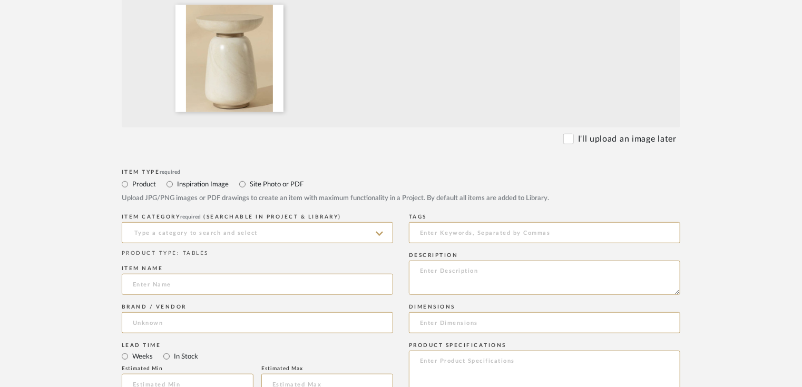
type input "Side Tables"
click at [259, 285] on input at bounding box center [257, 284] width 271 height 21
type input "SIDE TABLE FOR CHAIRS OPTION A"
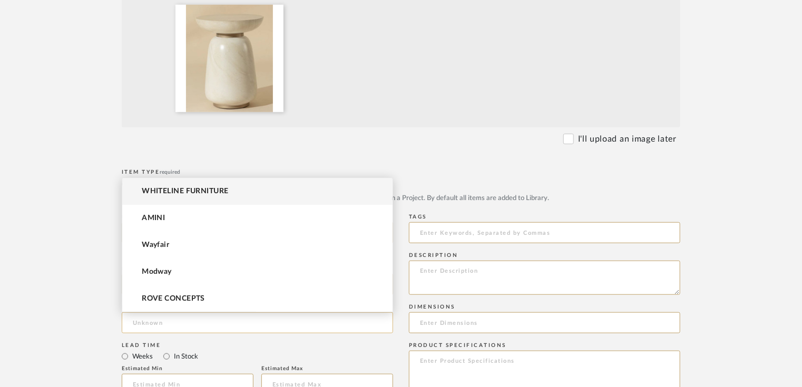
click at [196, 320] on input at bounding box center [257, 322] width 271 height 21
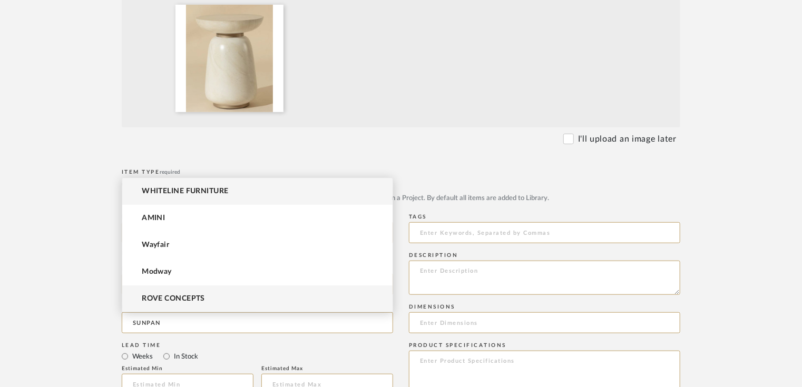
scroll to position [0, 0]
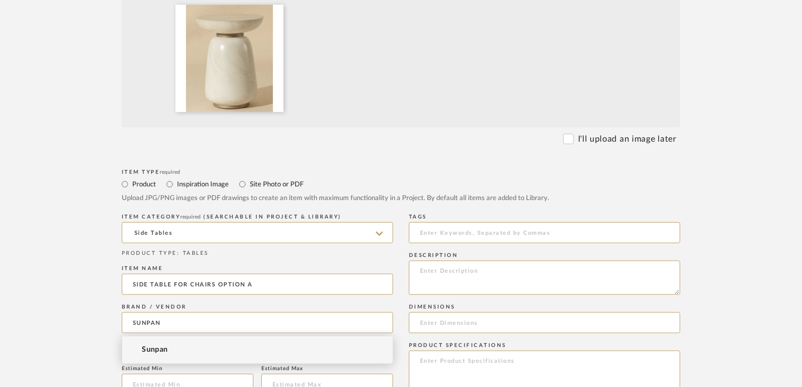
click at [187, 349] on mat-option "Sunpan" at bounding box center [257, 350] width 270 height 27
click at [258, 59] on div at bounding box center [229, 58] width 108 height 107
click at [279, 12] on icon at bounding box center [275, 11] width 7 height 8
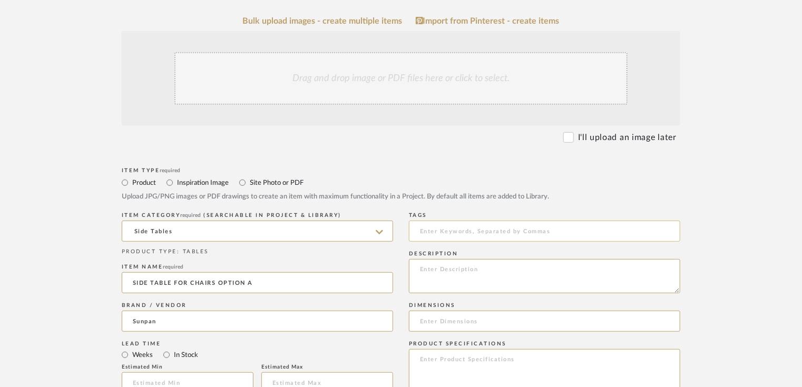
scroll to position [195, 0]
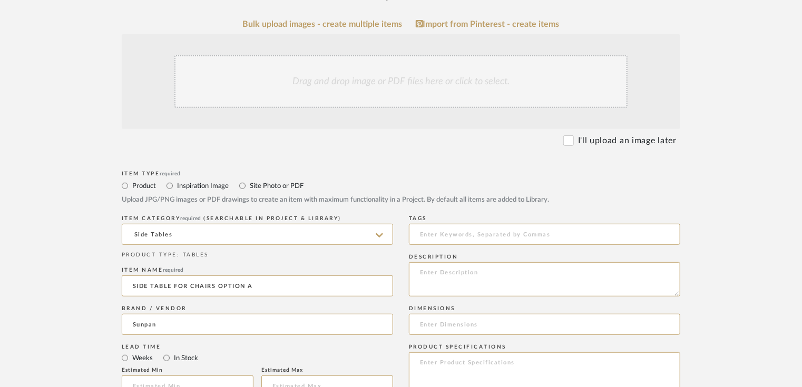
click at [395, 65] on div "Drag and drop image or PDF files here or click to select." at bounding box center [400, 81] width 453 height 53
click at [329, 91] on div "Drag and drop image or PDF files here or click to select." at bounding box center [400, 81] width 453 height 53
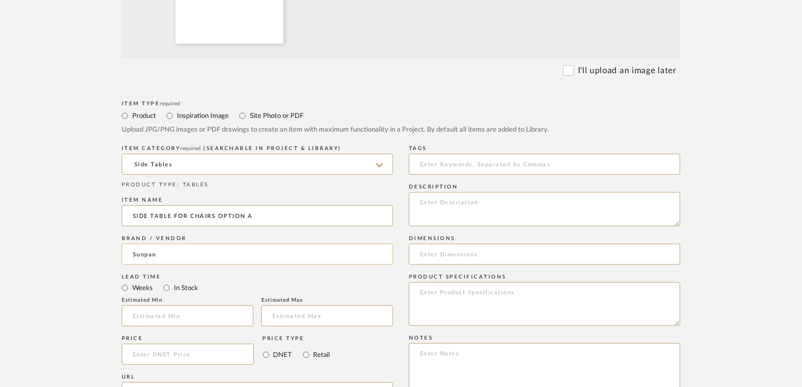
scroll to position [380, 0]
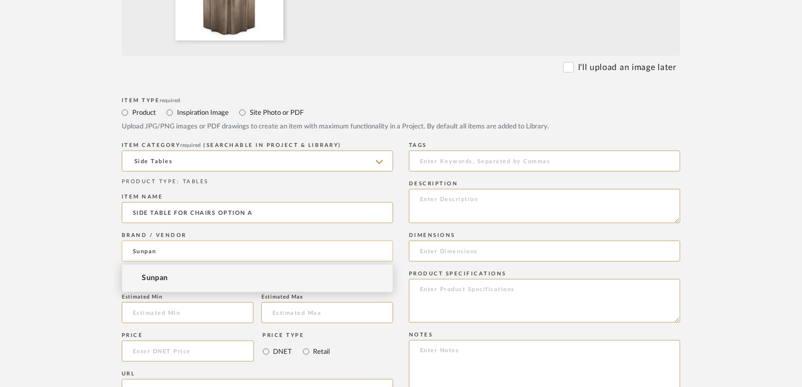
click at [208, 254] on input "Sunpan" at bounding box center [257, 251] width 271 height 21
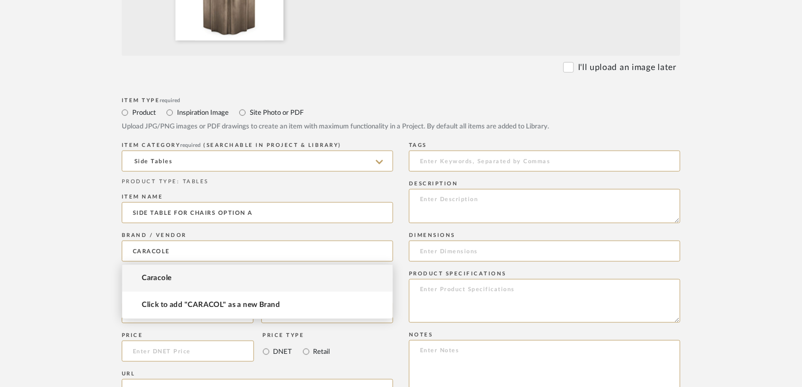
type input "CARACOLE"
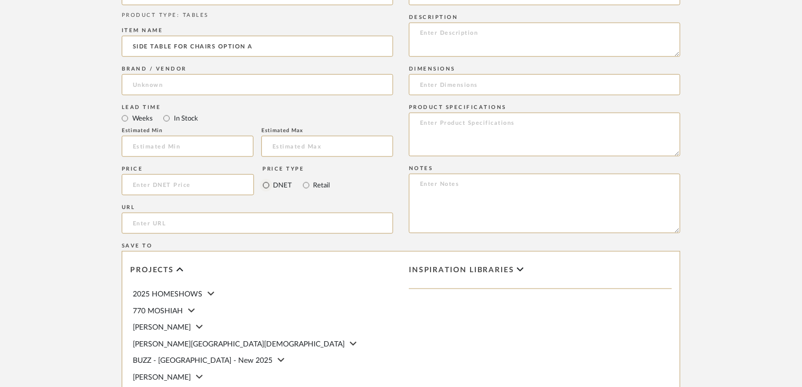
scroll to position [548, 0]
click at [210, 222] on input "url" at bounding box center [257, 222] width 271 height 21
paste input "[URL][DOMAIN_NAME]"
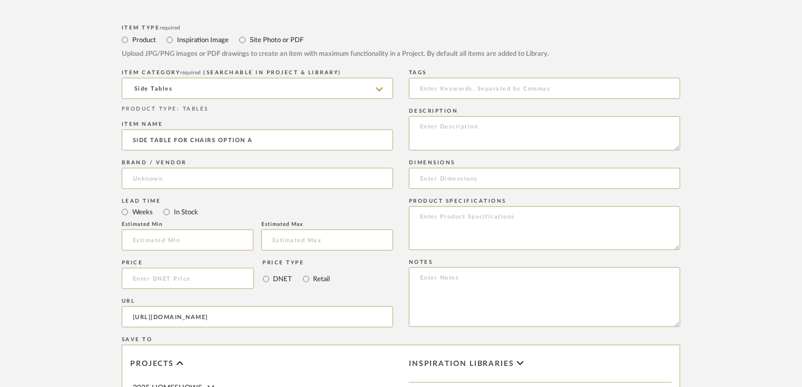
scroll to position [447, 0]
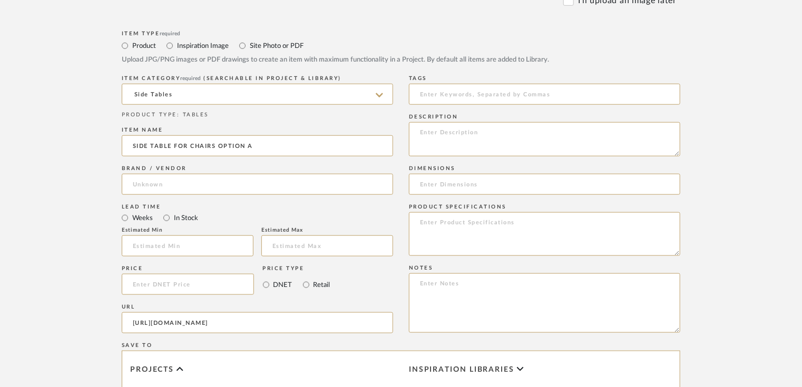
type input "[URL][DOMAIN_NAME]"
click at [446, 179] on input at bounding box center [544, 184] width 271 height 21
paste input "Dimensions In Inches: 16W x 16D x 25H"
type input "Dimensions In Inches: 16W x 16D x 25H"
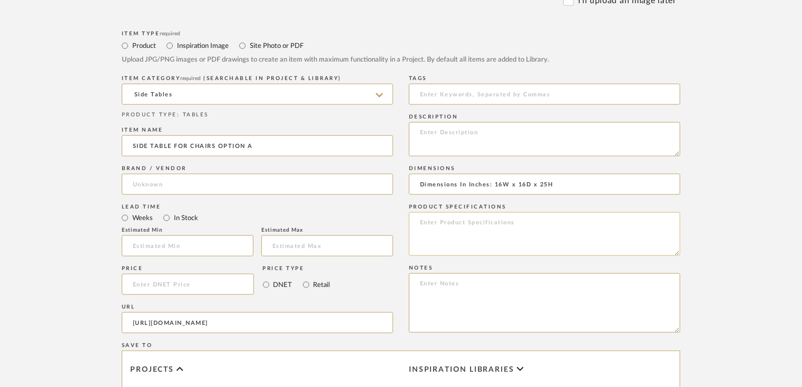
click at [463, 215] on textarea at bounding box center [544, 234] width 271 height 44
click at [421, 224] on textarea at bounding box center [544, 234] width 271 height 44
paste textarea "Tray top. Ombre finish from bottom to top."
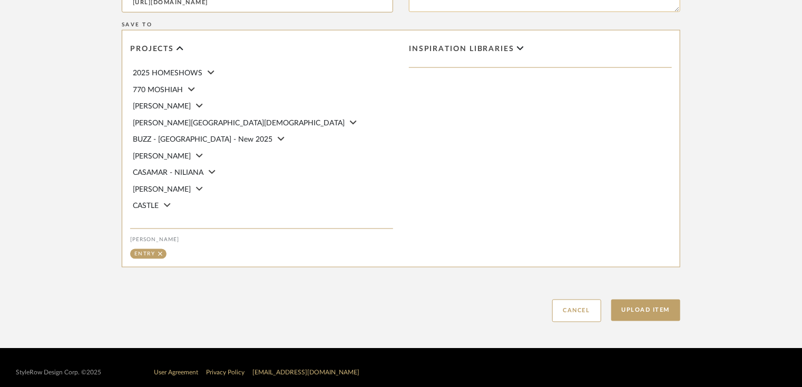
scroll to position [777, 0]
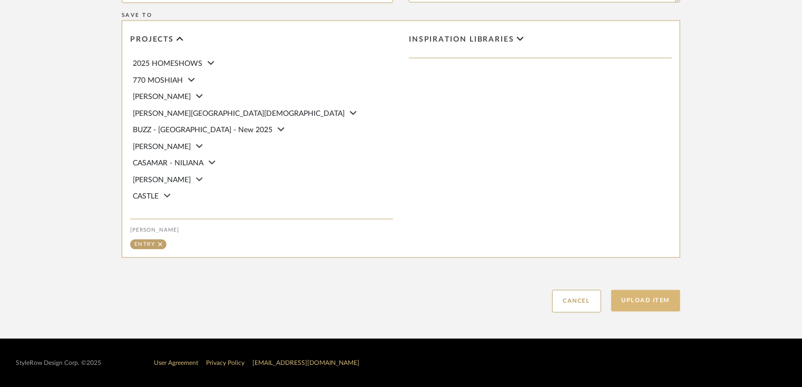
type textarea "Tray top. Ombre finish from bottom to top. TOPAZ LEAF FINISH."
click at [639, 302] on button "Upload Item" at bounding box center [646, 301] width 70 height 22
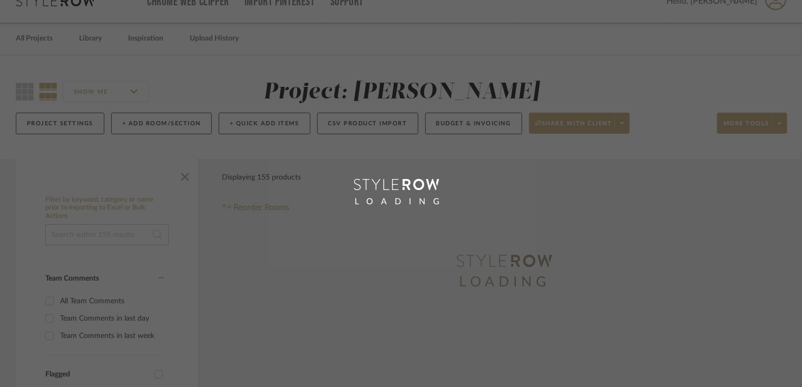
scroll to position [5, 0]
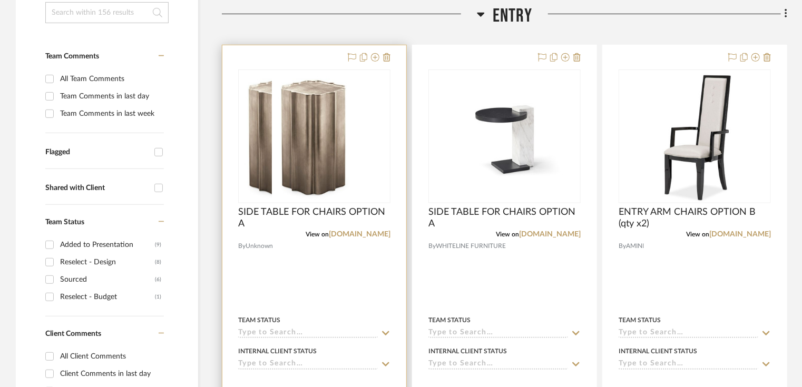
scroll to position [247, 0]
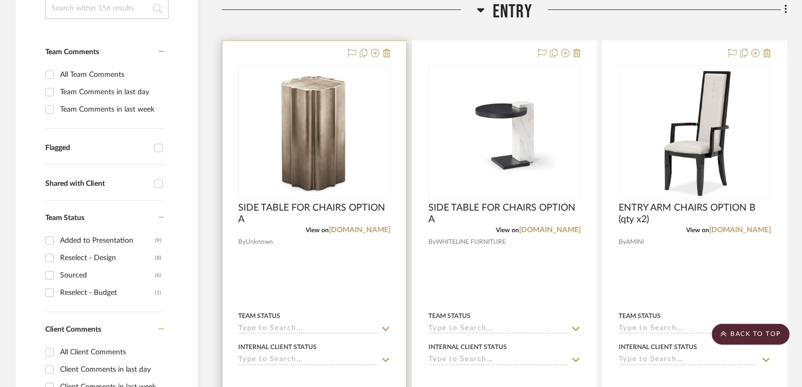
click at [357, 163] on div "0" at bounding box center [314, 132] width 151 height 133
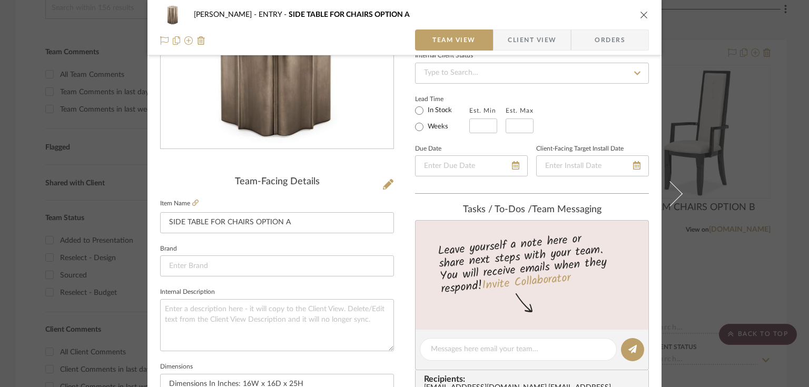
scroll to position [0, 0]
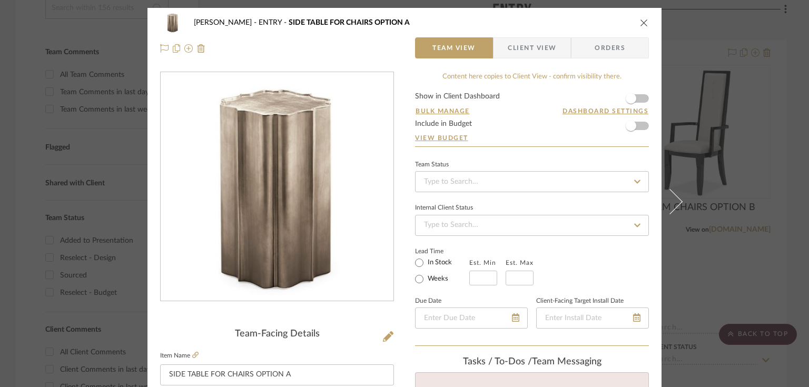
click at [640, 21] on icon "close" at bounding box center [644, 22] width 8 height 8
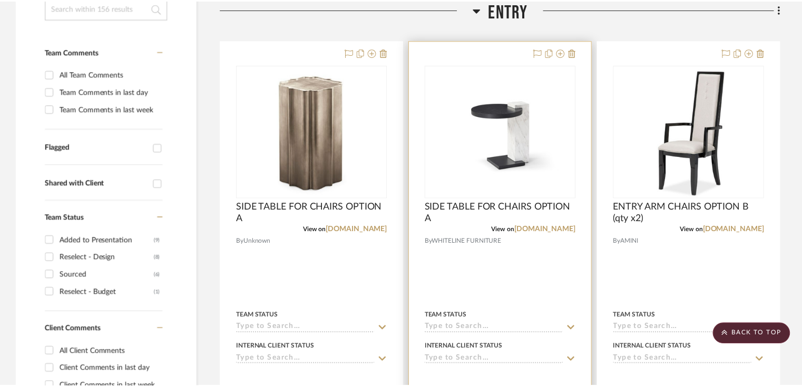
scroll to position [247, 0]
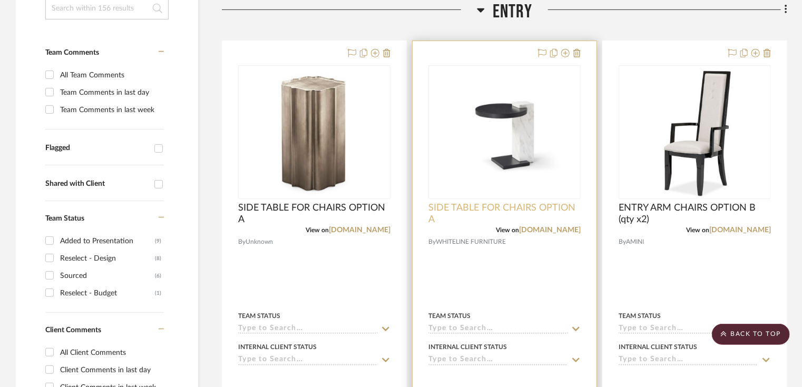
click at [468, 209] on span "SIDE TABLE FOR CHAIRS OPTION A" at bounding box center [504, 213] width 152 height 23
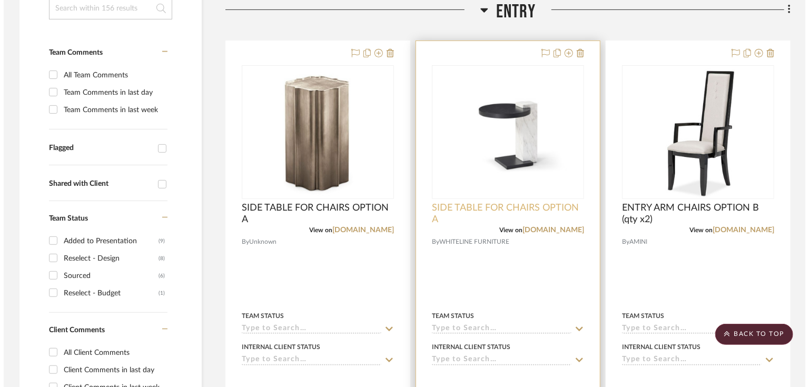
scroll to position [0, 0]
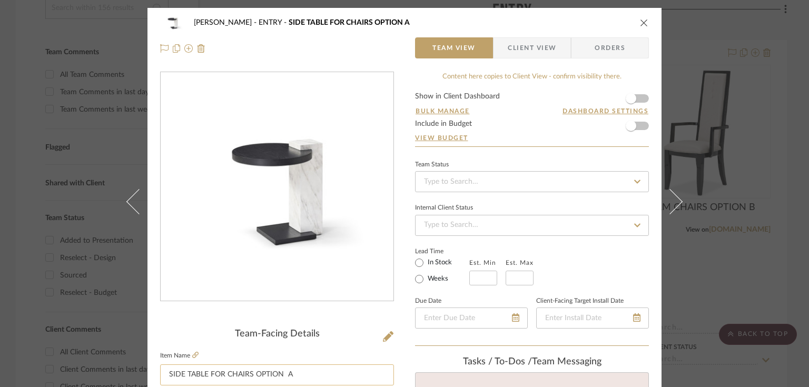
click at [298, 371] on input "SIDE TABLE FOR CHAIRS OPTION A" at bounding box center [277, 374] width 234 height 21
type input "SIDE TABLE FOR CHAIRS OPTION B"
click at [533, 47] on span "Client View" at bounding box center [532, 47] width 48 height 21
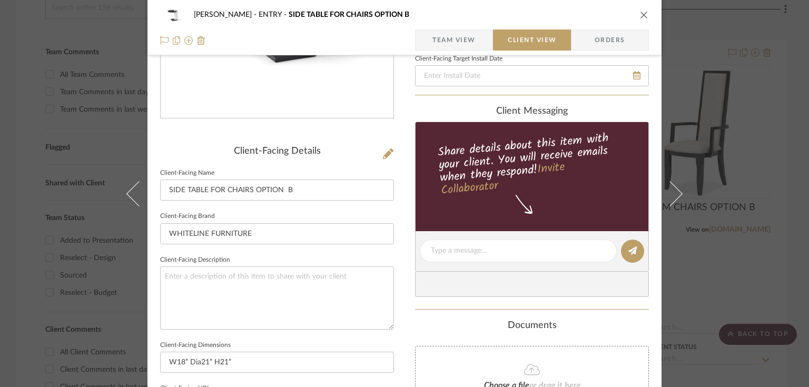
scroll to position [209, 0]
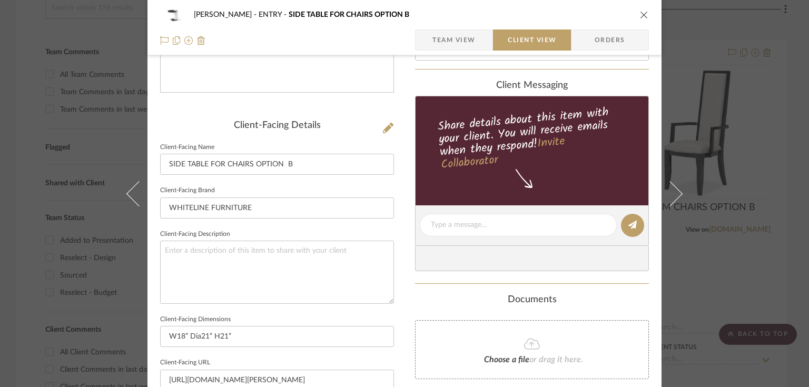
click at [641, 18] on icon "close" at bounding box center [644, 15] width 8 height 8
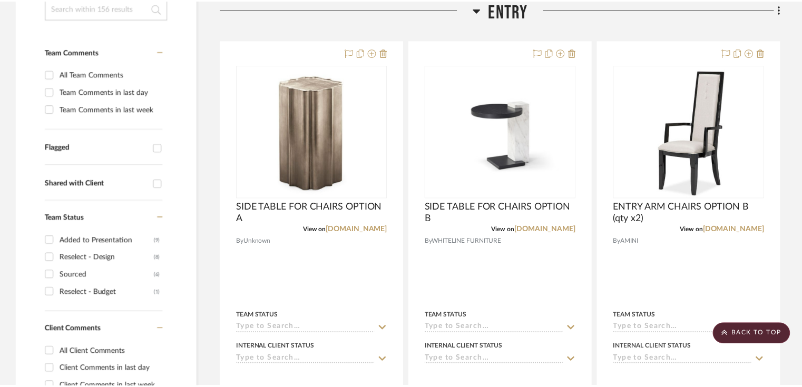
scroll to position [247, 0]
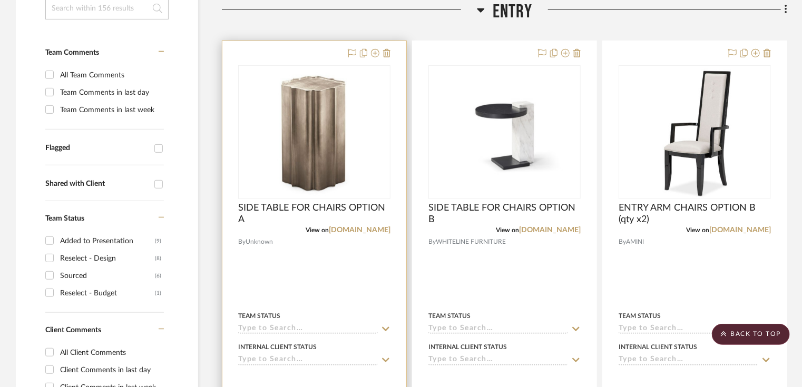
click at [330, 145] on img "0" at bounding box center [314, 132] width 85 height 132
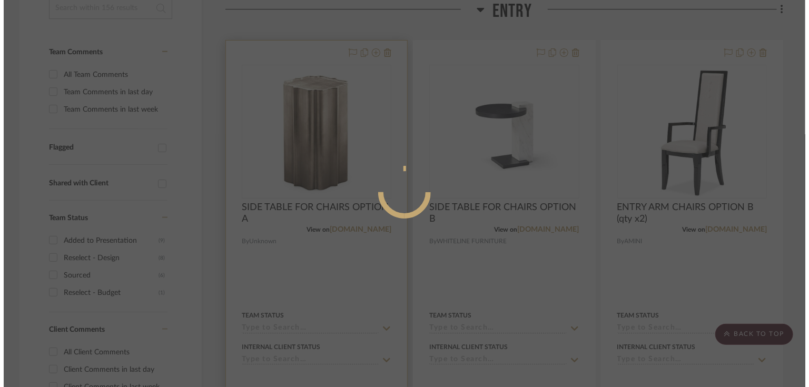
scroll to position [0, 0]
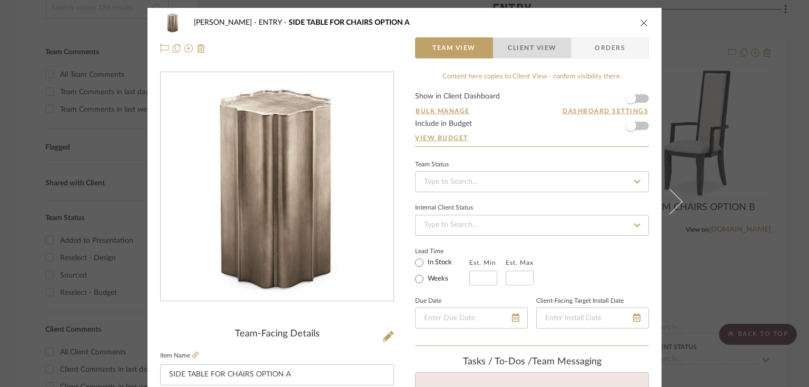
click at [526, 41] on span "Client View" at bounding box center [532, 47] width 48 height 21
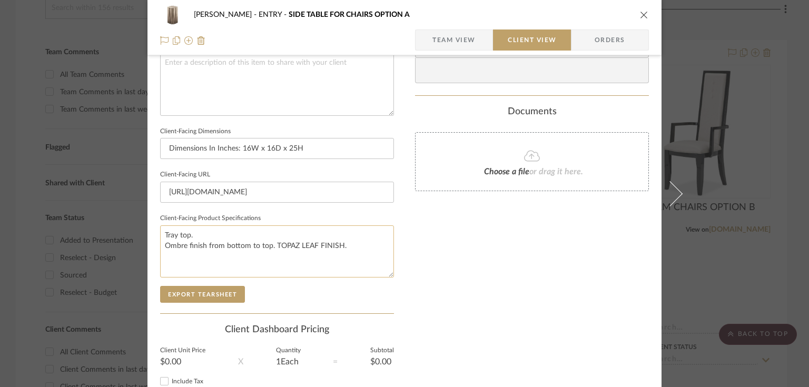
scroll to position [397, 0]
click at [204, 292] on button "Export Tearsheet" at bounding box center [202, 293] width 85 height 17
